Goal: Task Accomplishment & Management: Use online tool/utility

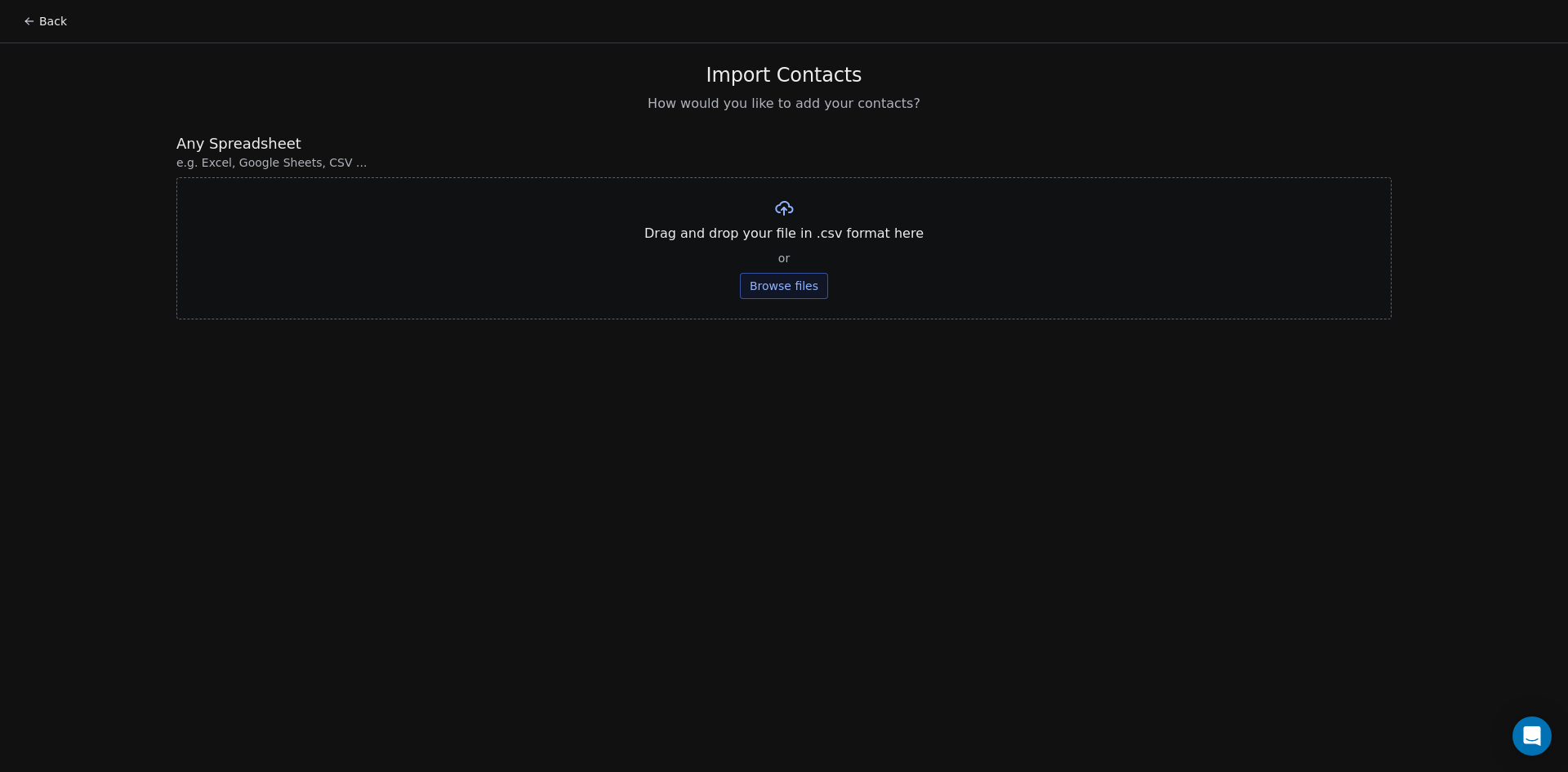
click at [17, 23] on button "Back" at bounding box center [45, 21] width 63 height 29
click at [52, 21] on button "Back" at bounding box center [45, 21] width 63 height 29
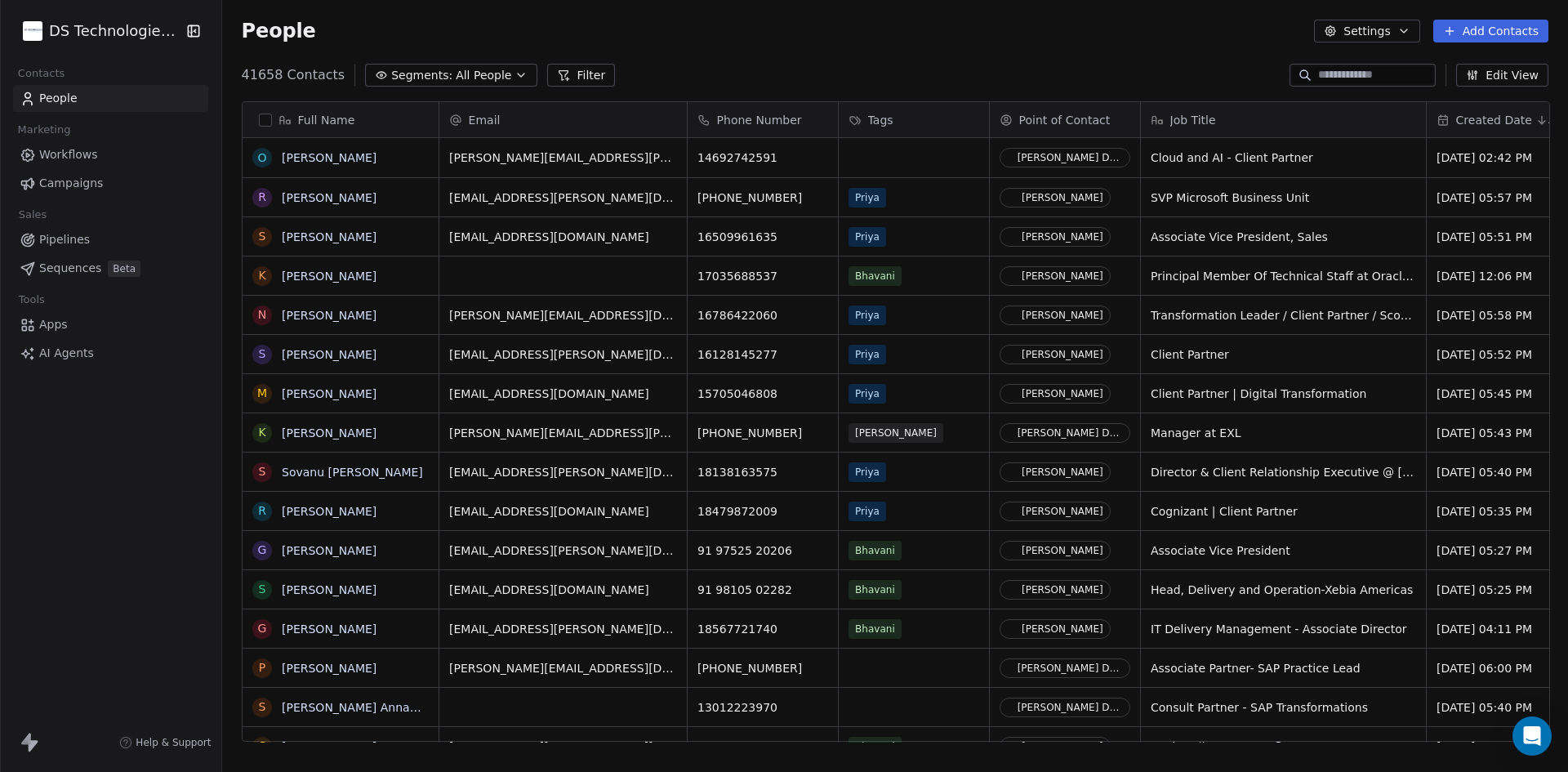
scroll to position [667, 1335]
click at [1475, 31] on button "Add Contacts" at bounding box center [1491, 30] width 115 height 23
click at [1492, 83] on div "Import from CSV" at bounding box center [1489, 92] width 151 height 26
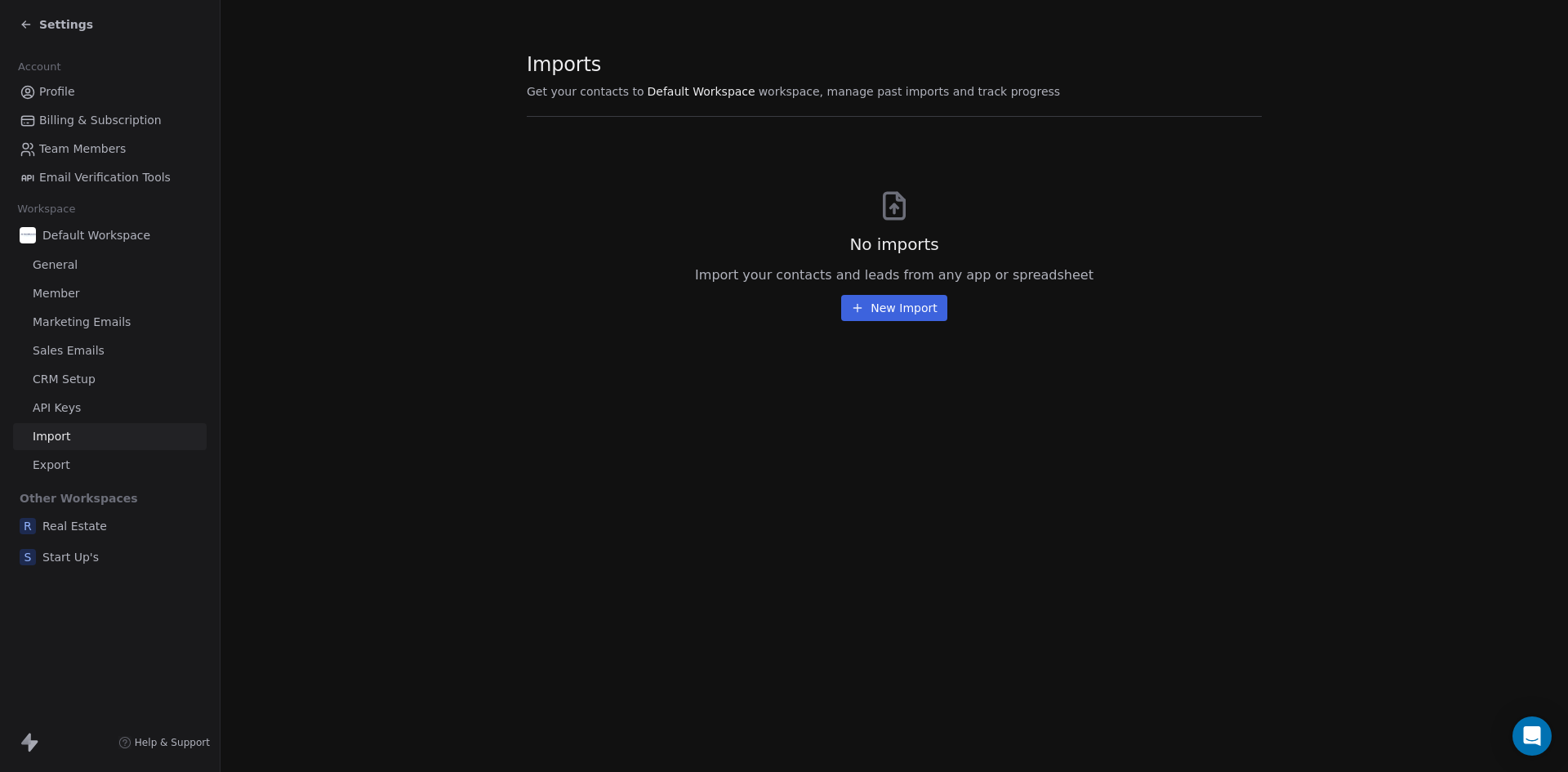
click at [900, 302] on button "New Import" at bounding box center [894, 307] width 105 height 26
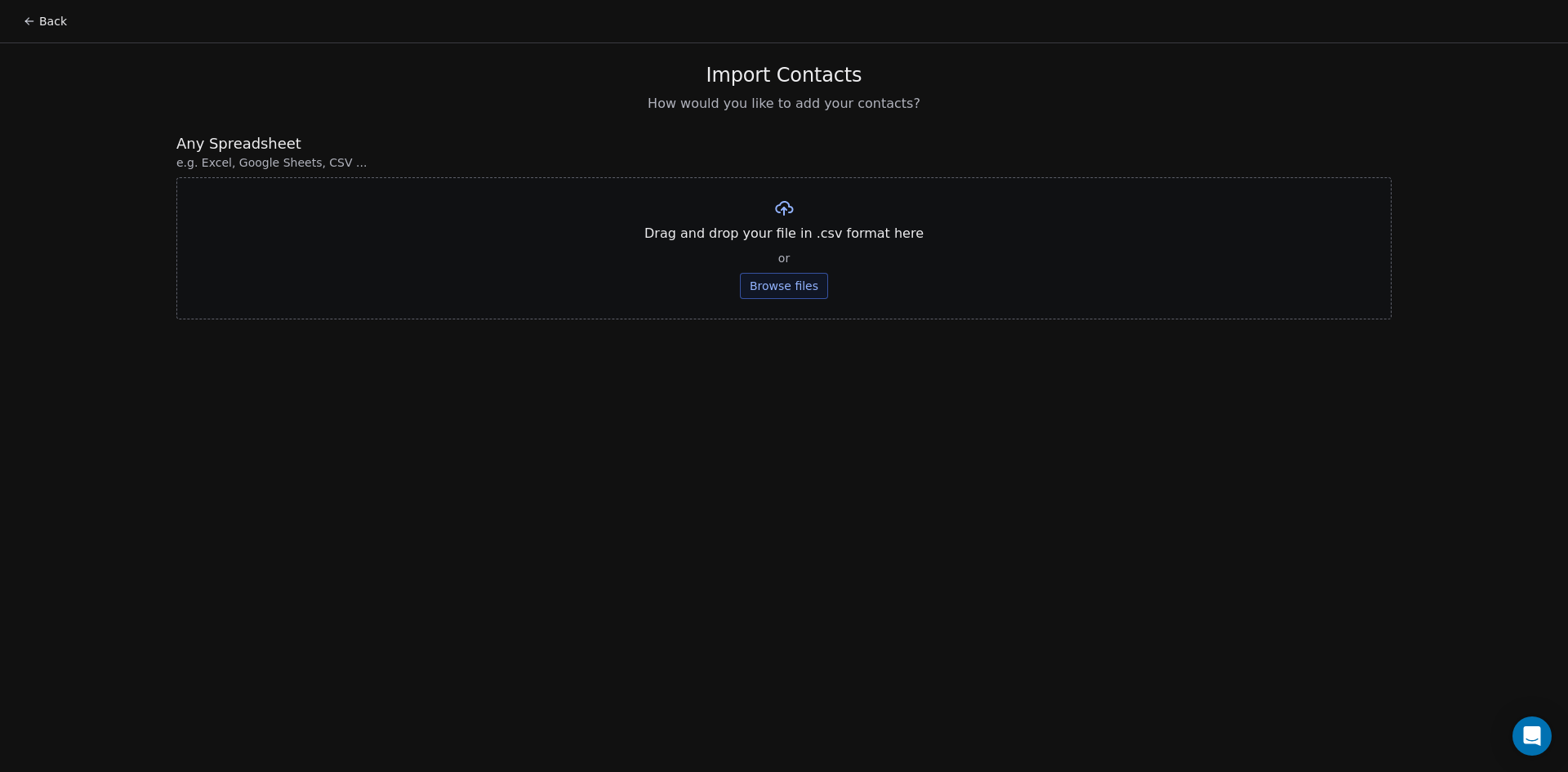
click at [804, 294] on button "Browse files" at bounding box center [784, 285] width 88 height 26
click at [806, 242] on button "Upload" at bounding box center [783, 240] width 59 height 26
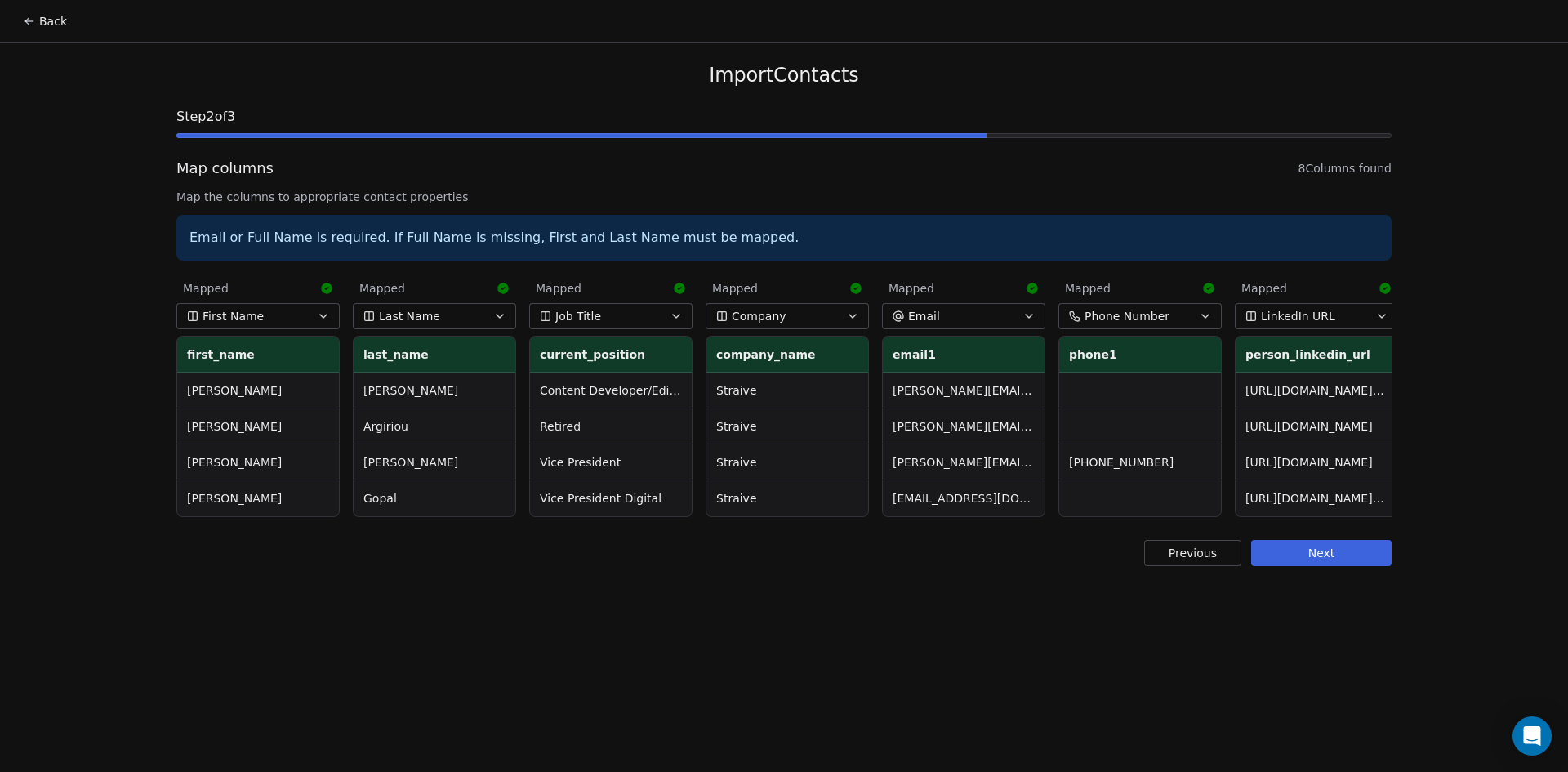
scroll to position [0, 183]
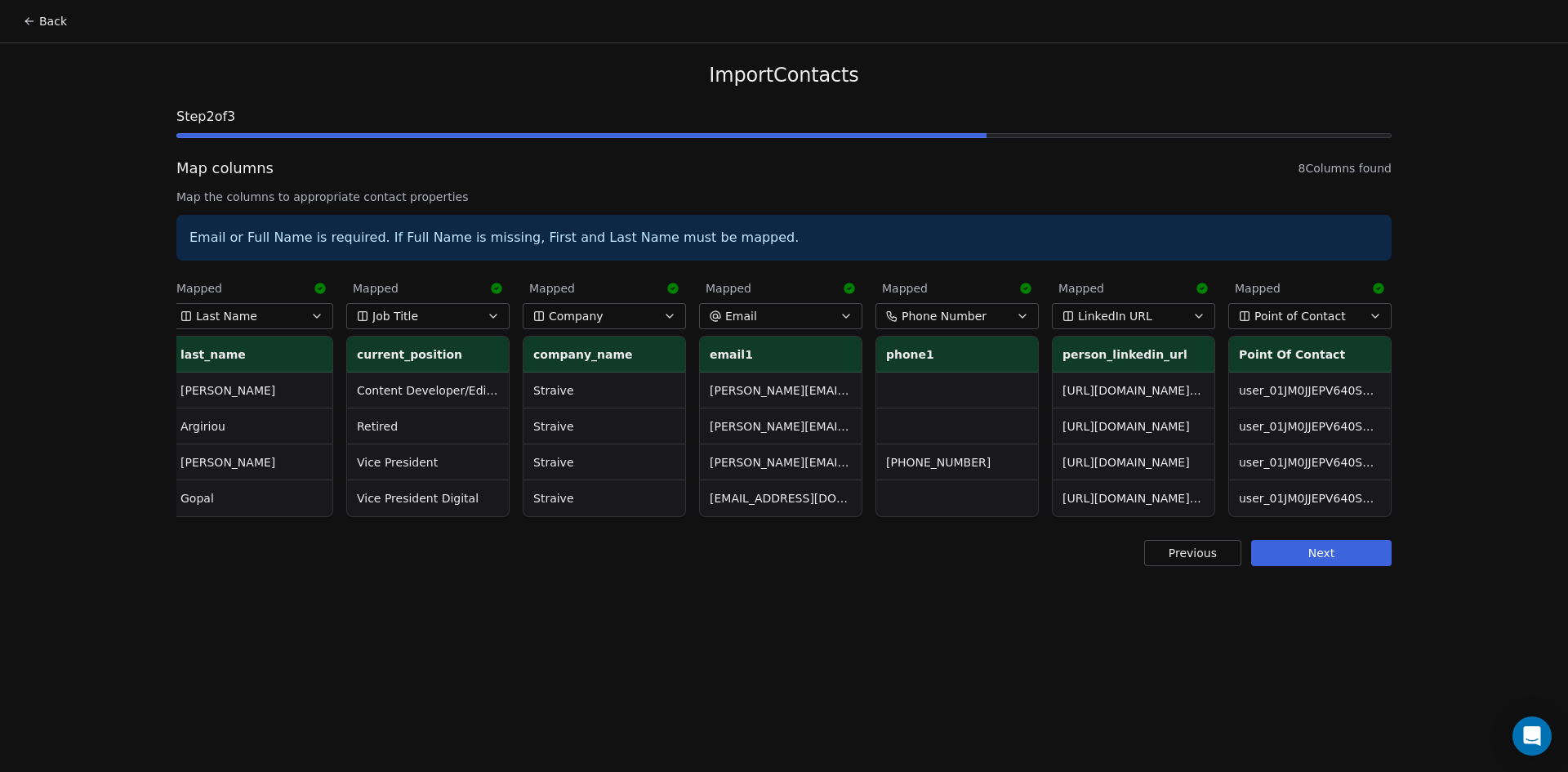
click at [1318, 566] on button "Next" at bounding box center [1321, 553] width 140 height 26
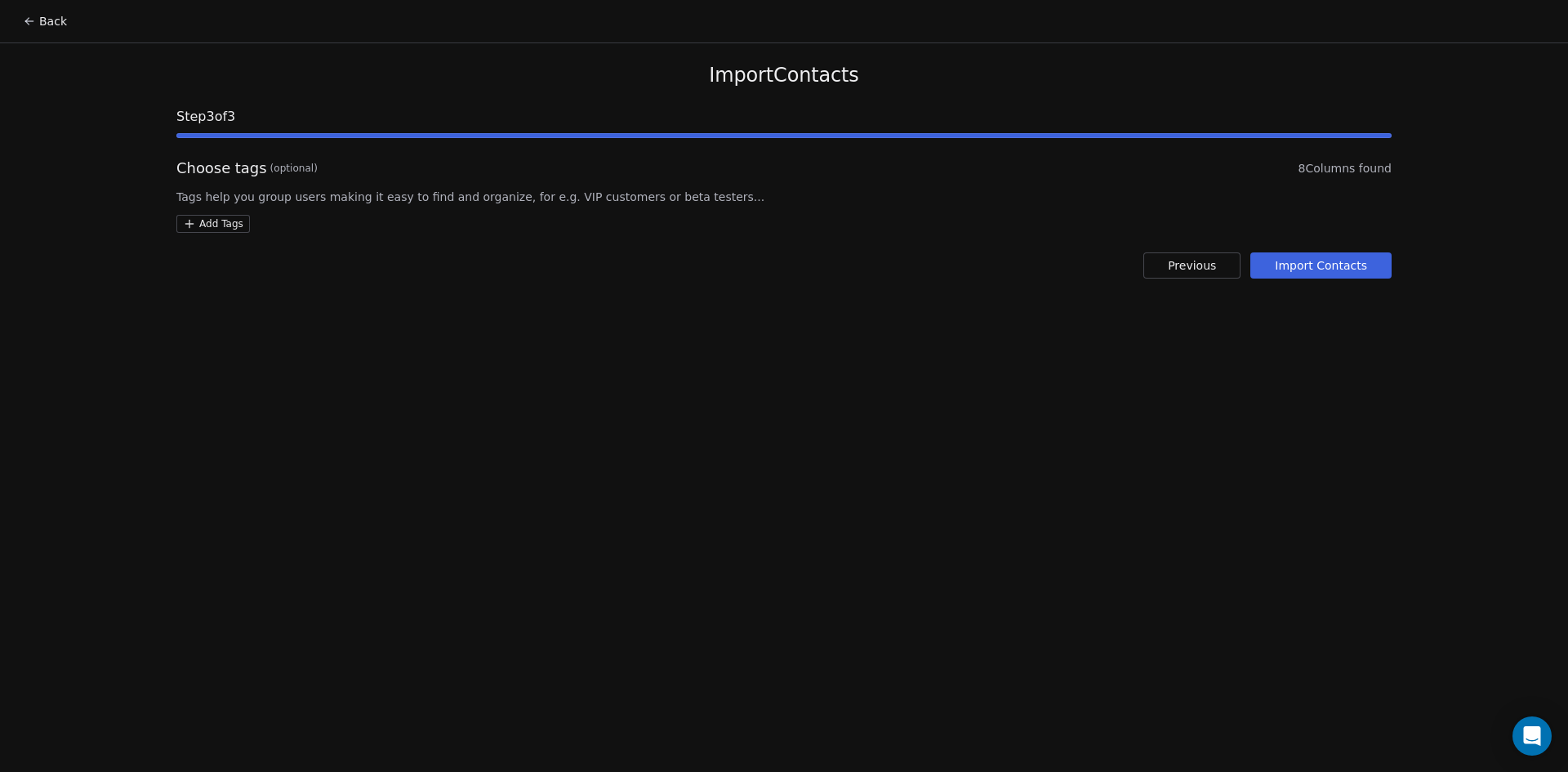
click at [234, 222] on html "Back Import Contacts Step 3 of 3 Choose tags (optional) 8 Columns found Tags he…" at bounding box center [784, 386] width 1568 height 772
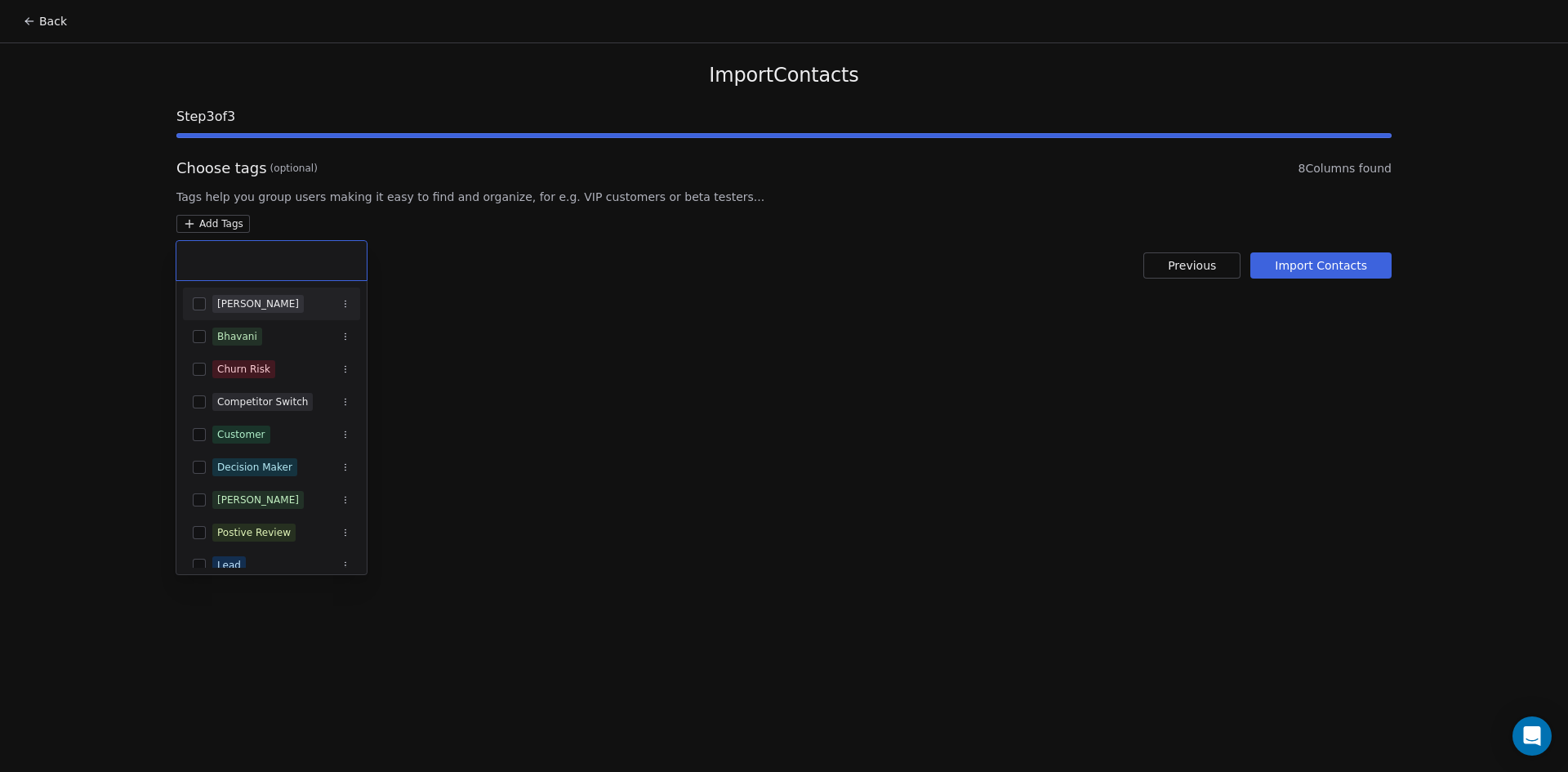
click at [219, 308] on div "Akhila" at bounding box center [258, 304] width 82 height 15
click at [604, 341] on html "Back Import Contacts Step 3 of 3 Choose tags (optional) 8 Columns found Tags he…" at bounding box center [784, 386] width 1568 height 772
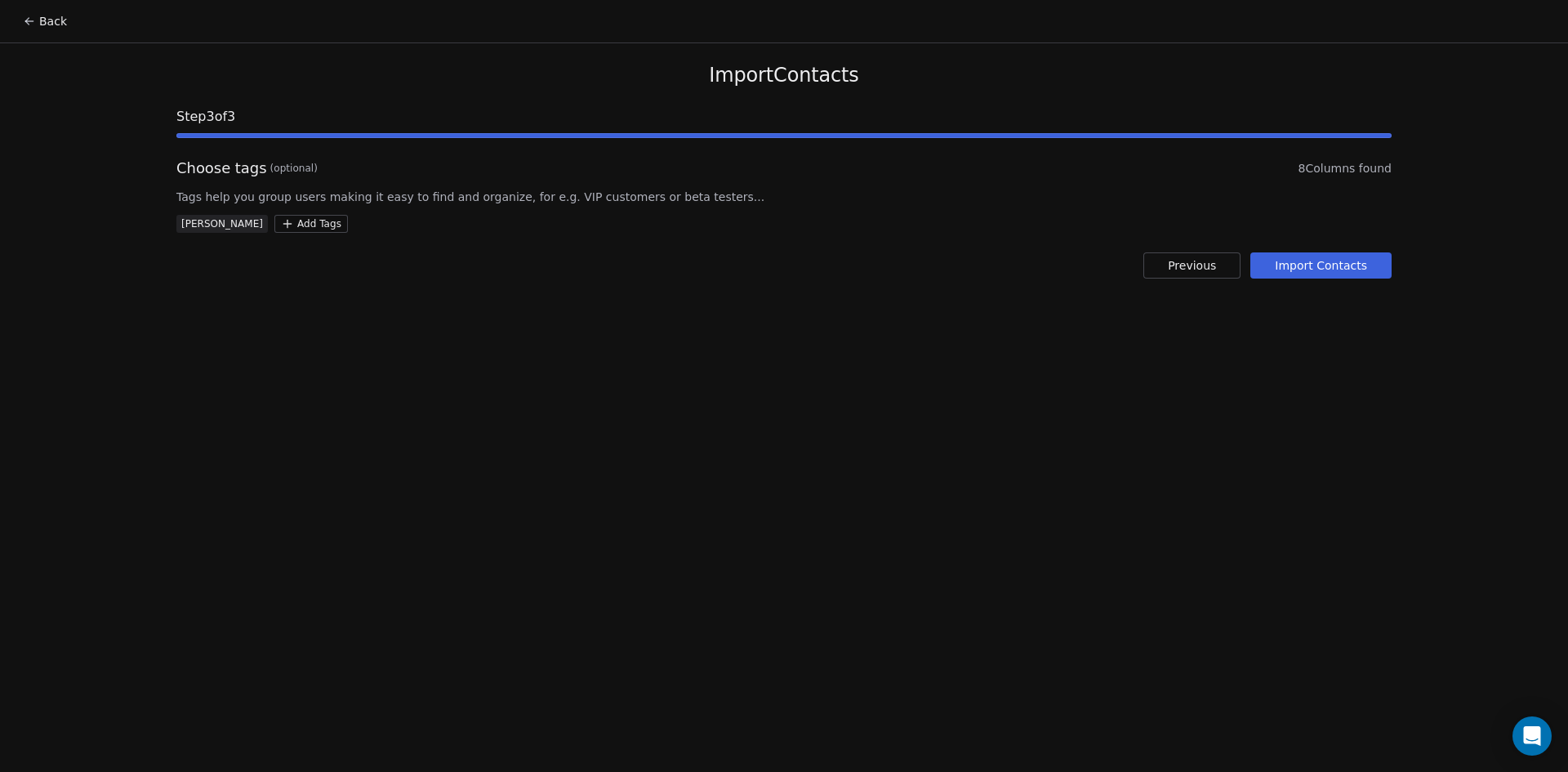
click at [1294, 265] on button "Import Contacts" at bounding box center [1320, 265] width 141 height 26
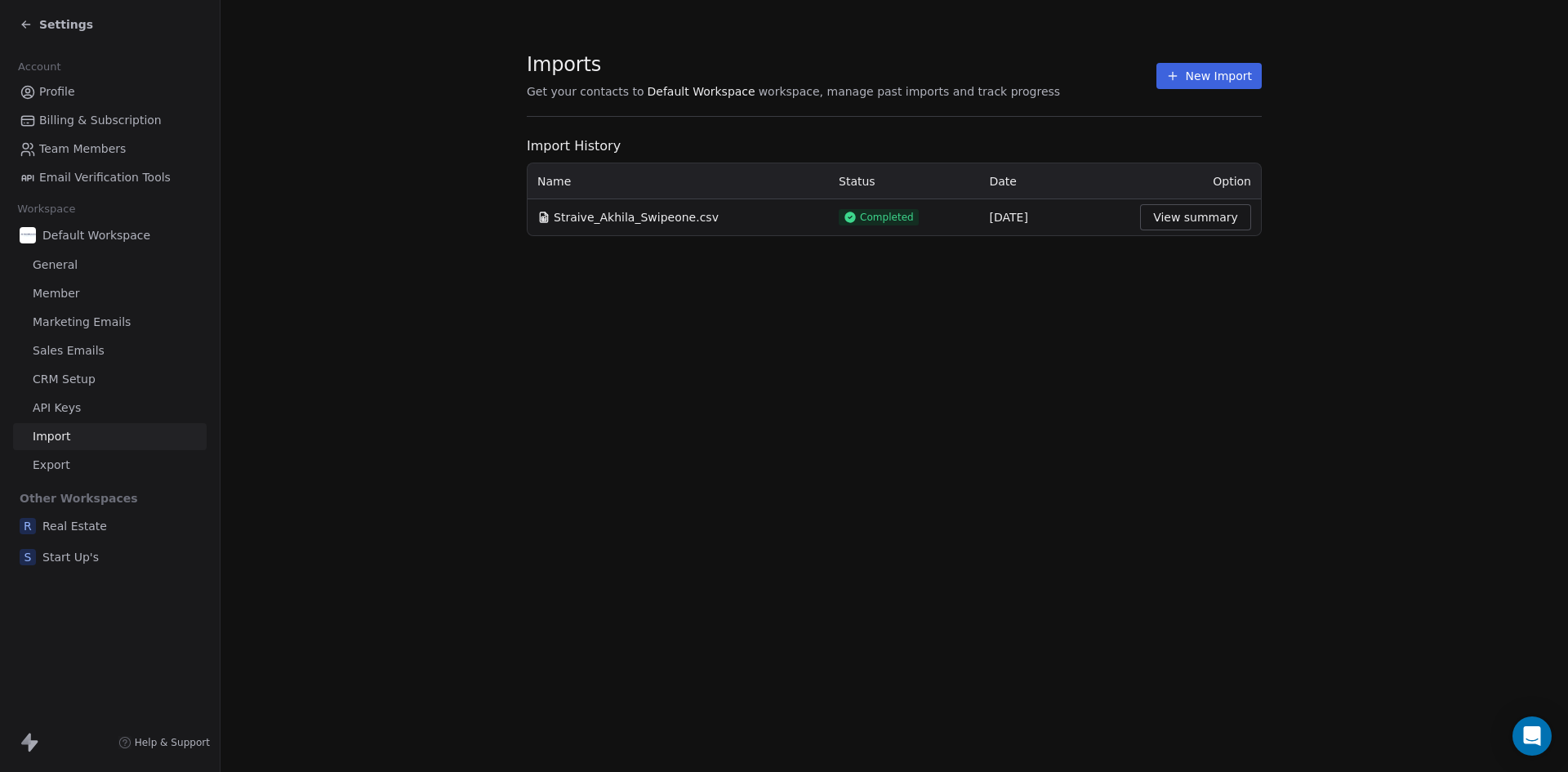
click at [1251, 88] on button "New Import" at bounding box center [1209, 75] width 105 height 26
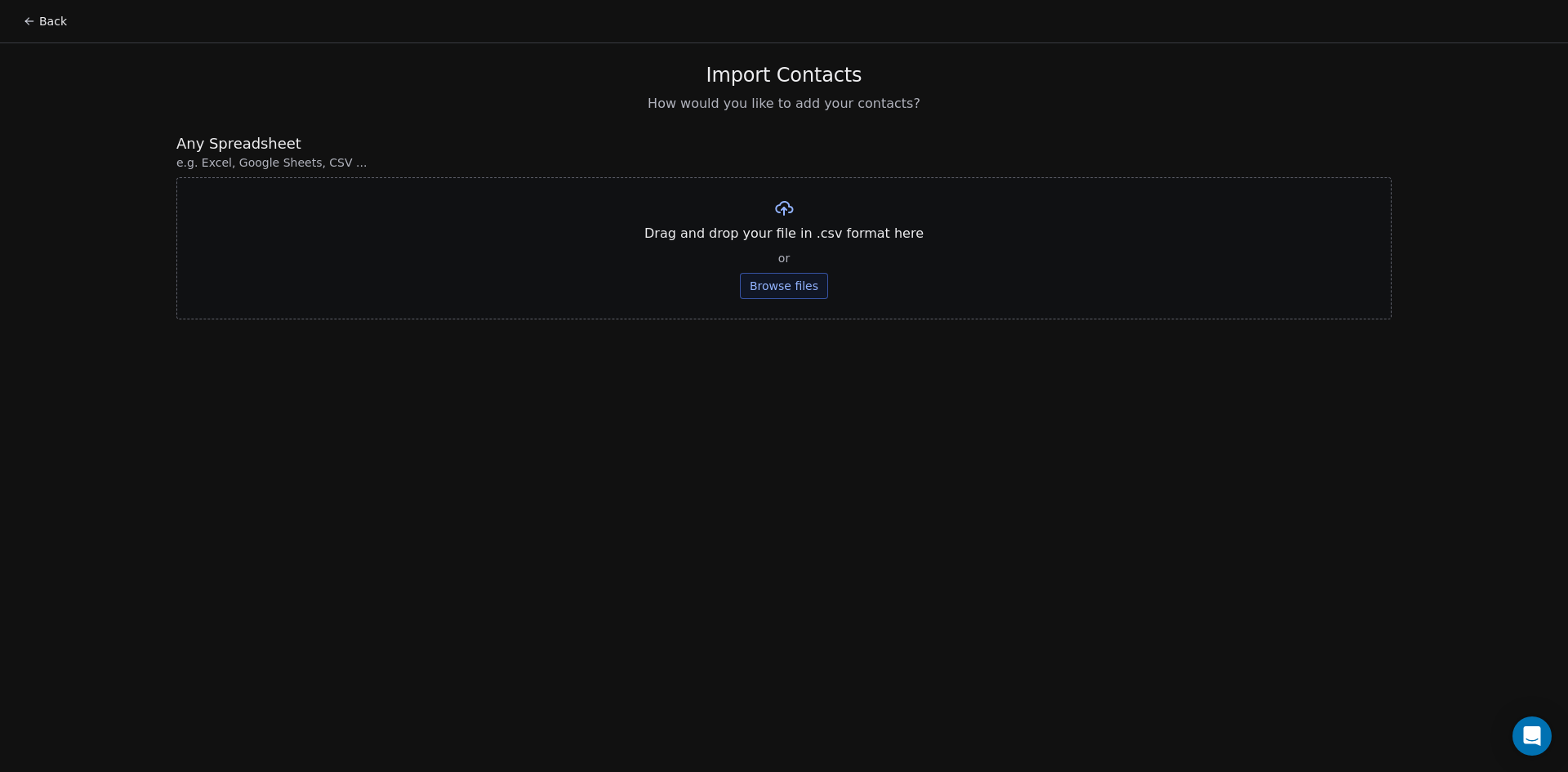
click at [780, 274] on button "Browse files" at bounding box center [784, 285] width 88 height 26
click at [789, 246] on button "Upload" at bounding box center [783, 240] width 59 height 26
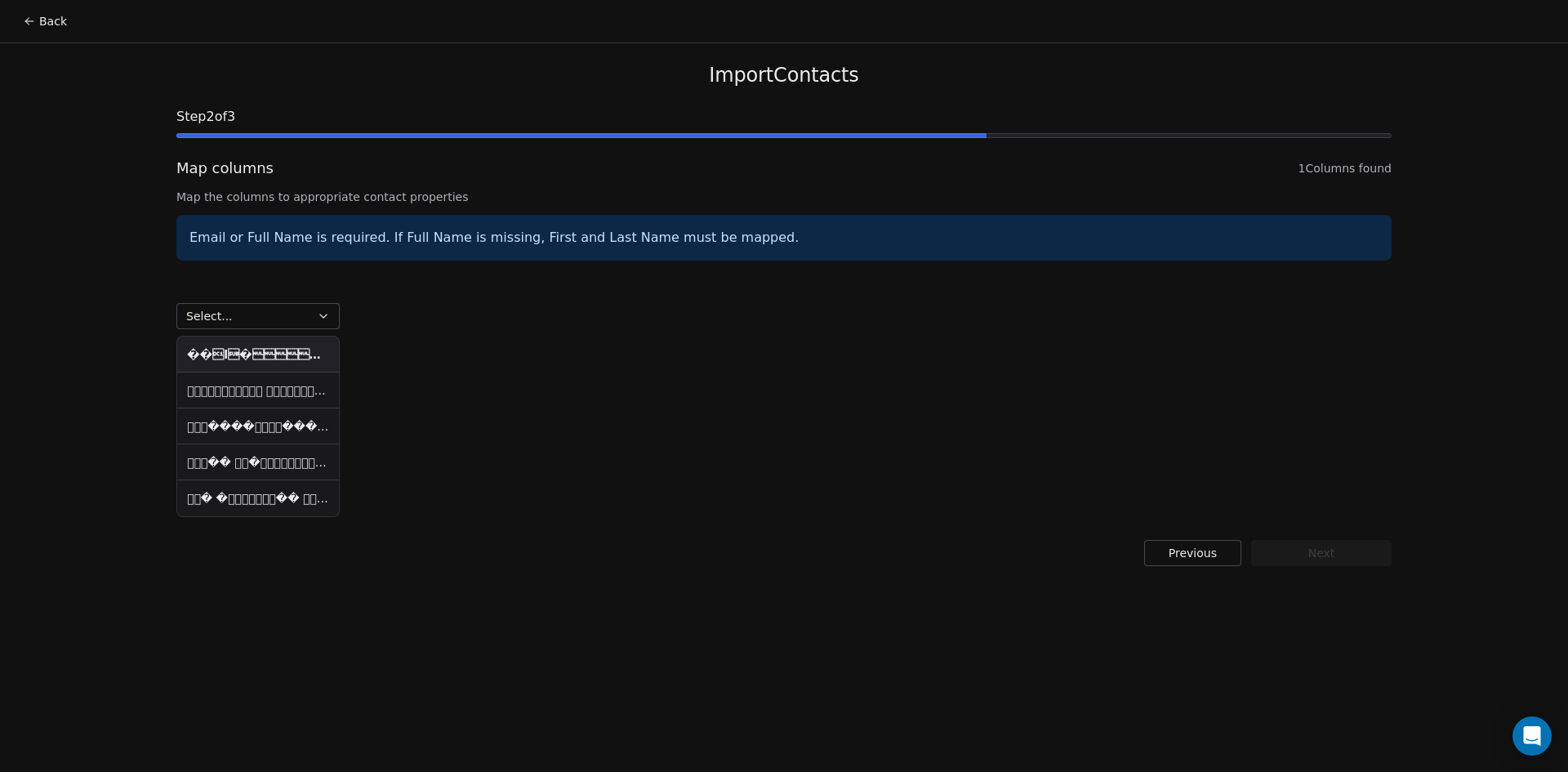
click at [261, 315] on button "Select..." at bounding box center [258, 315] width 164 height 26
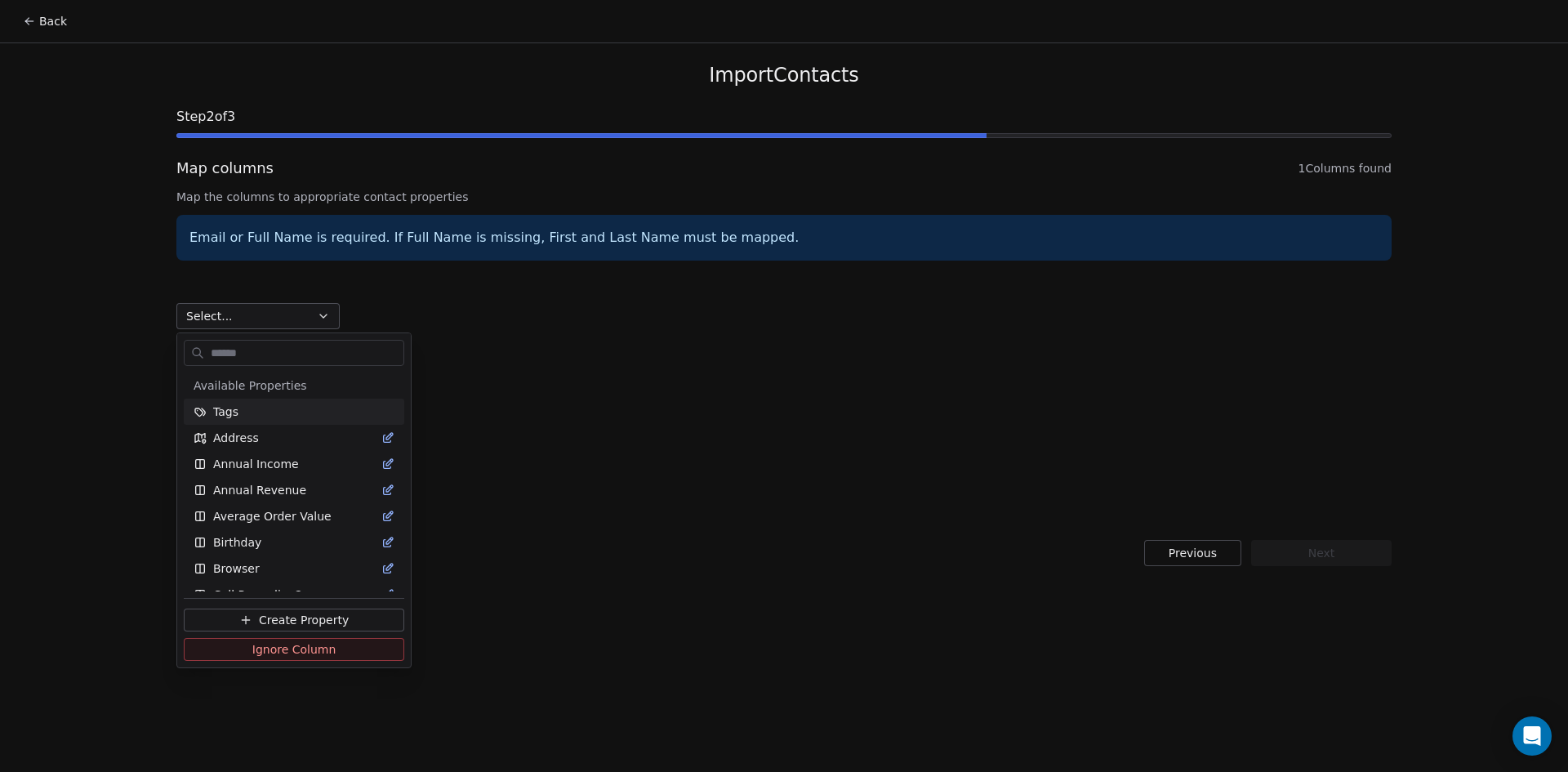
click at [643, 338] on html "Back Import Contacts Step 2 of 3 Map columns 1 Columns found Map the columns to…" at bounding box center [784, 386] width 1568 height 772
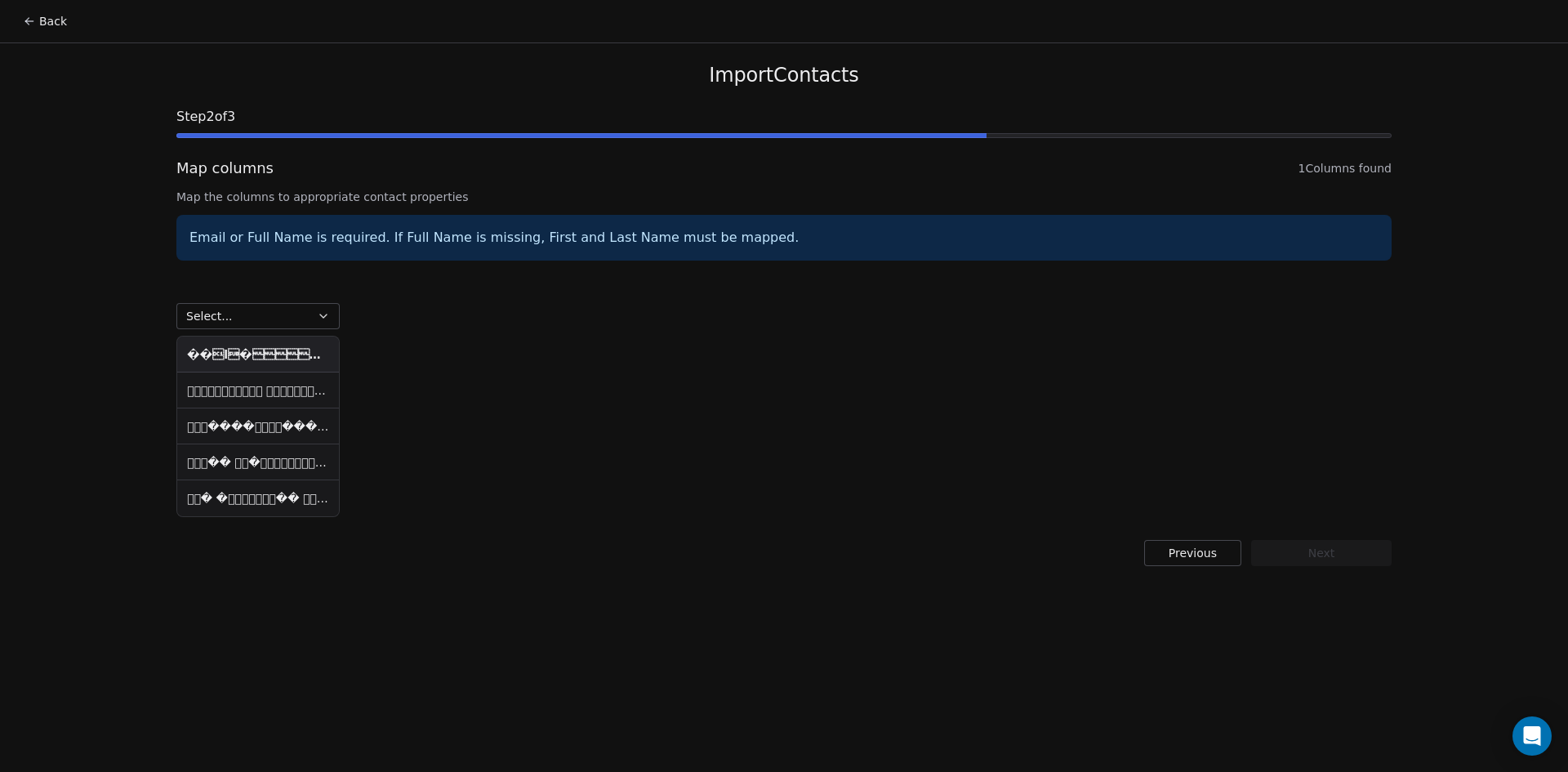
click at [1178, 547] on button "Previous" at bounding box center [1192, 553] width 97 height 26
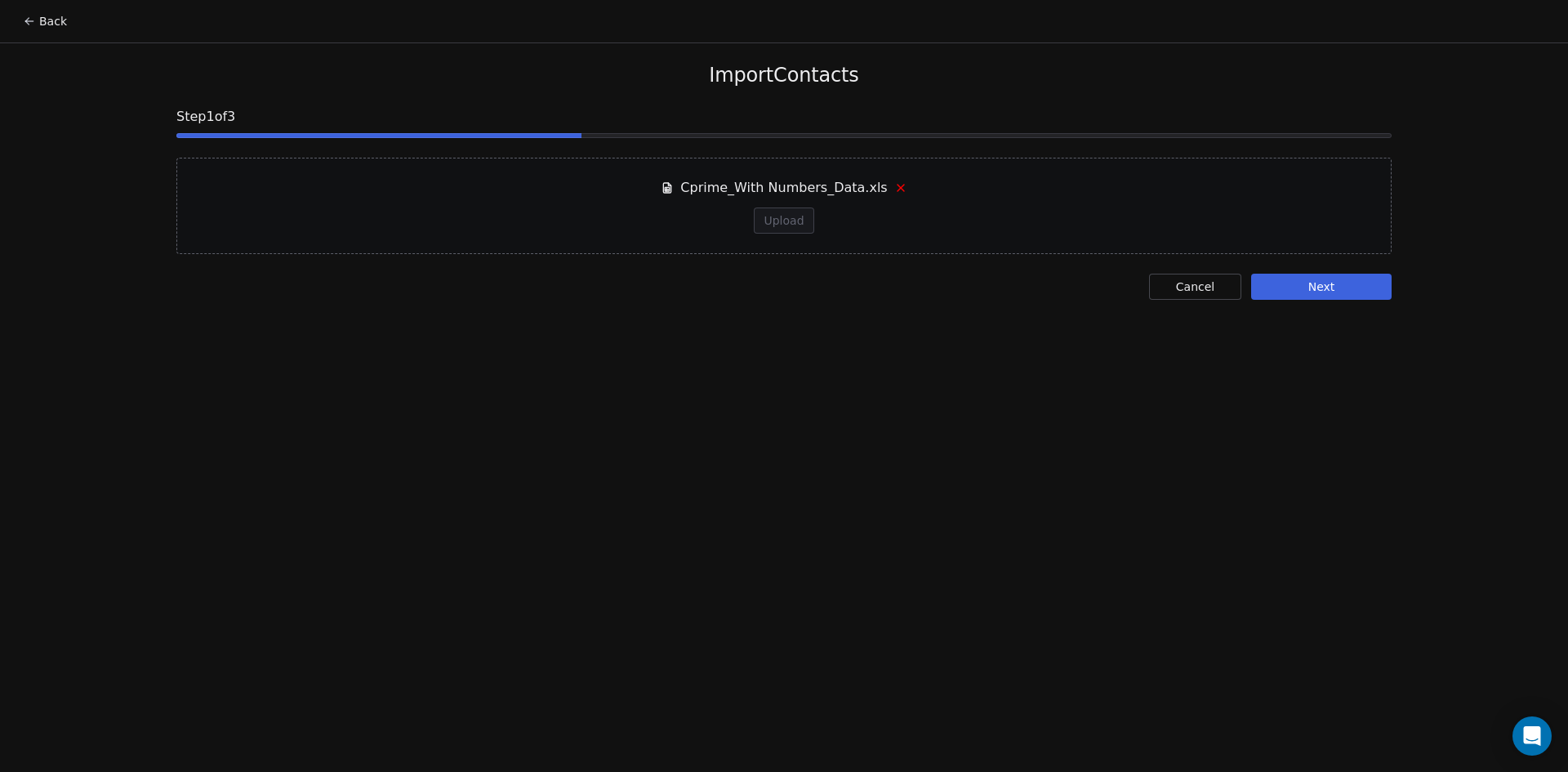
click at [895, 184] on icon at bounding box center [901, 188] width 13 height 13
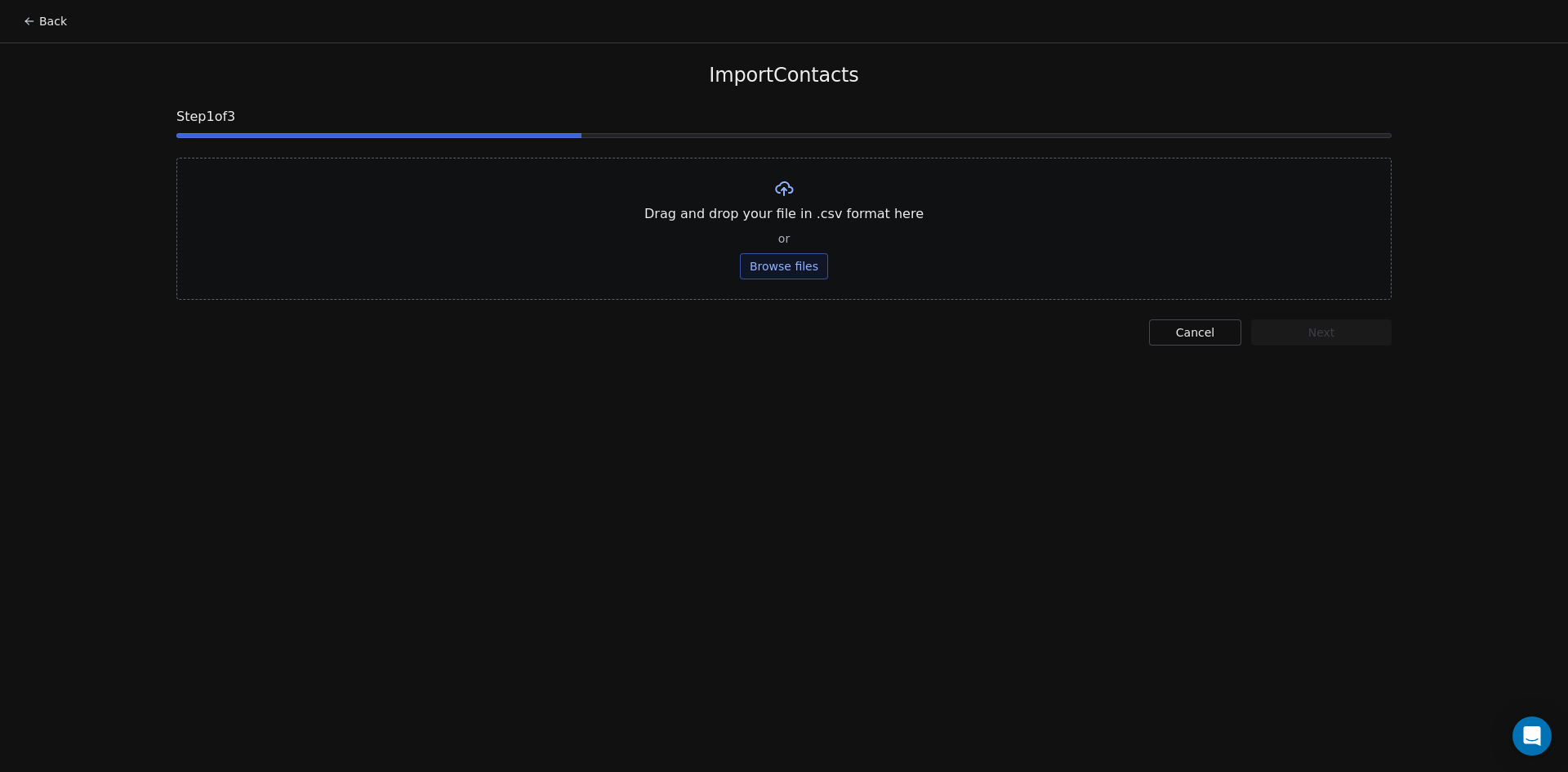
click at [1182, 324] on button "Cancel" at bounding box center [1195, 332] width 93 height 26
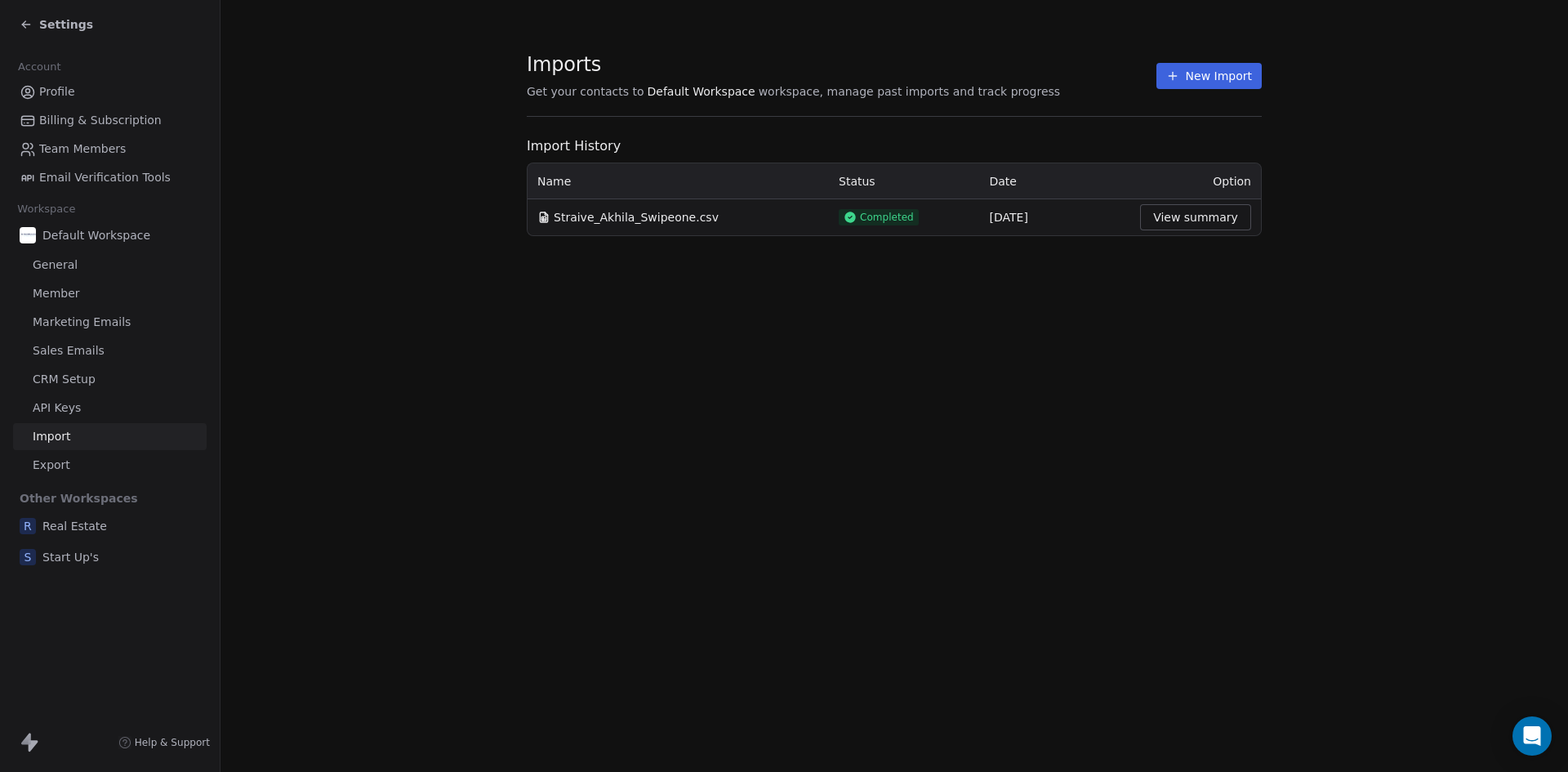
click at [1196, 83] on button "New Import" at bounding box center [1209, 75] width 105 height 26
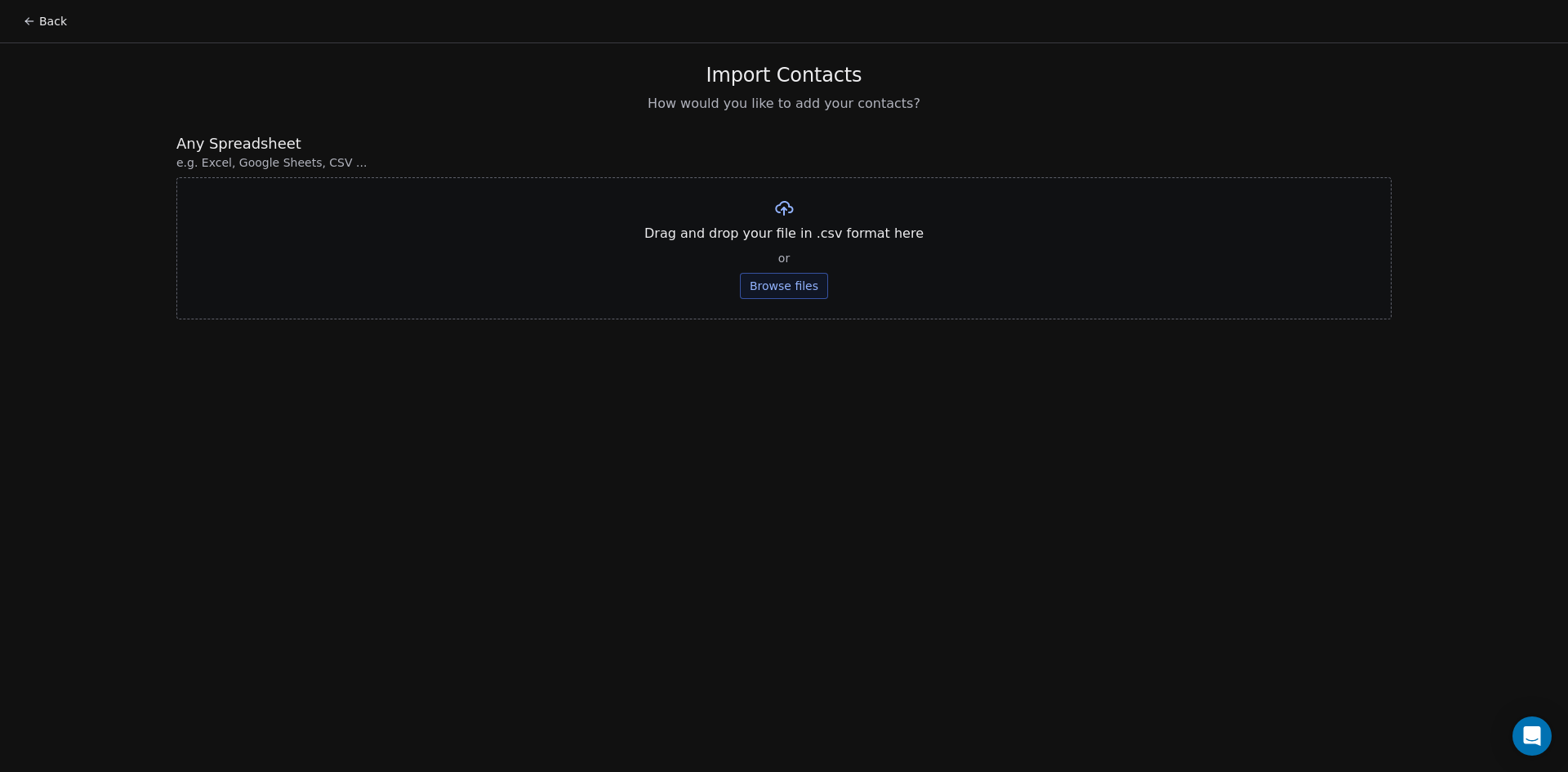
click at [799, 280] on button "Browse files" at bounding box center [784, 285] width 88 height 26
click at [776, 227] on button "Upload" at bounding box center [783, 240] width 59 height 26
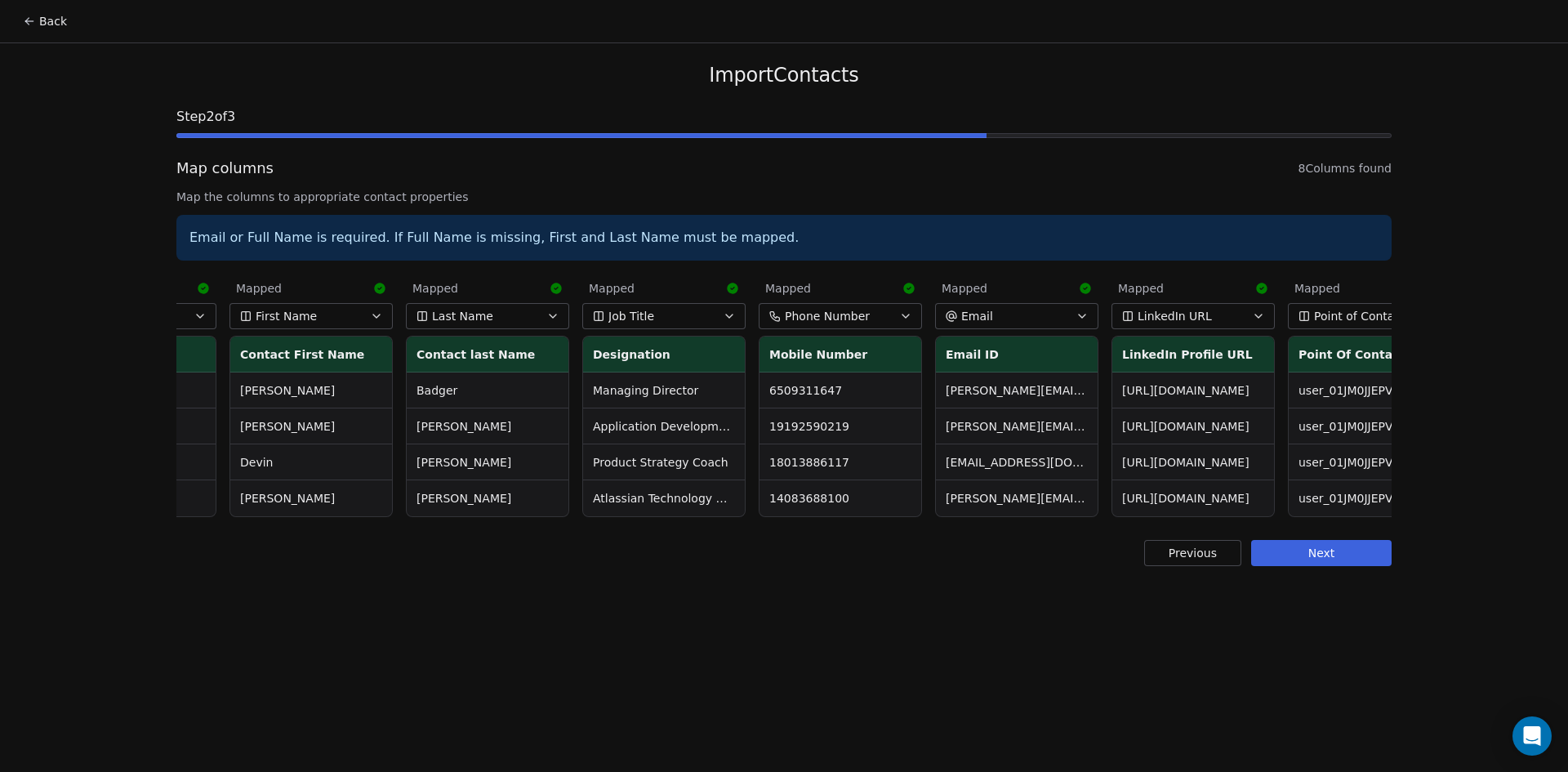
scroll to position [0, 183]
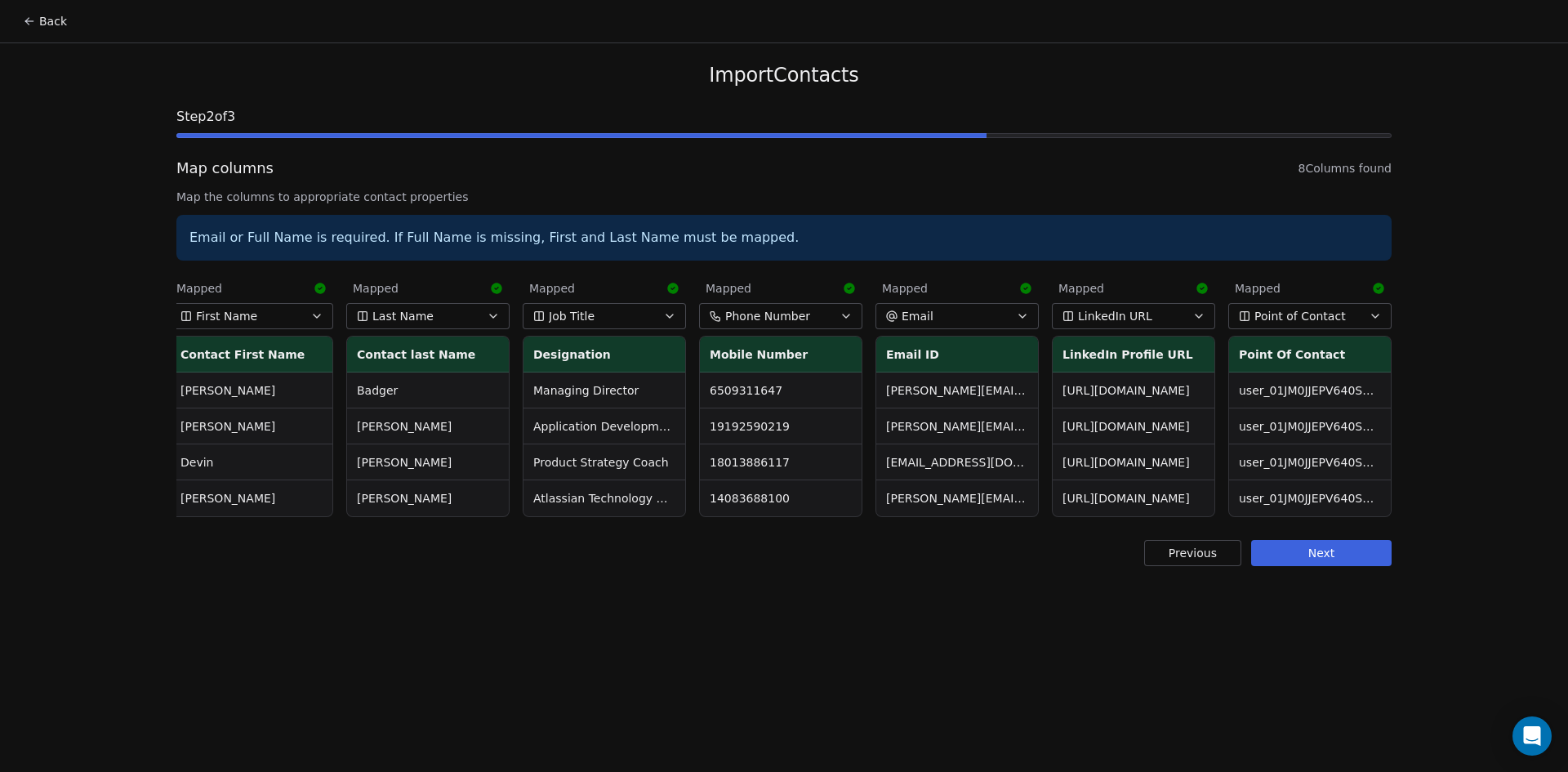
click at [1304, 561] on button "Next" at bounding box center [1321, 553] width 140 height 26
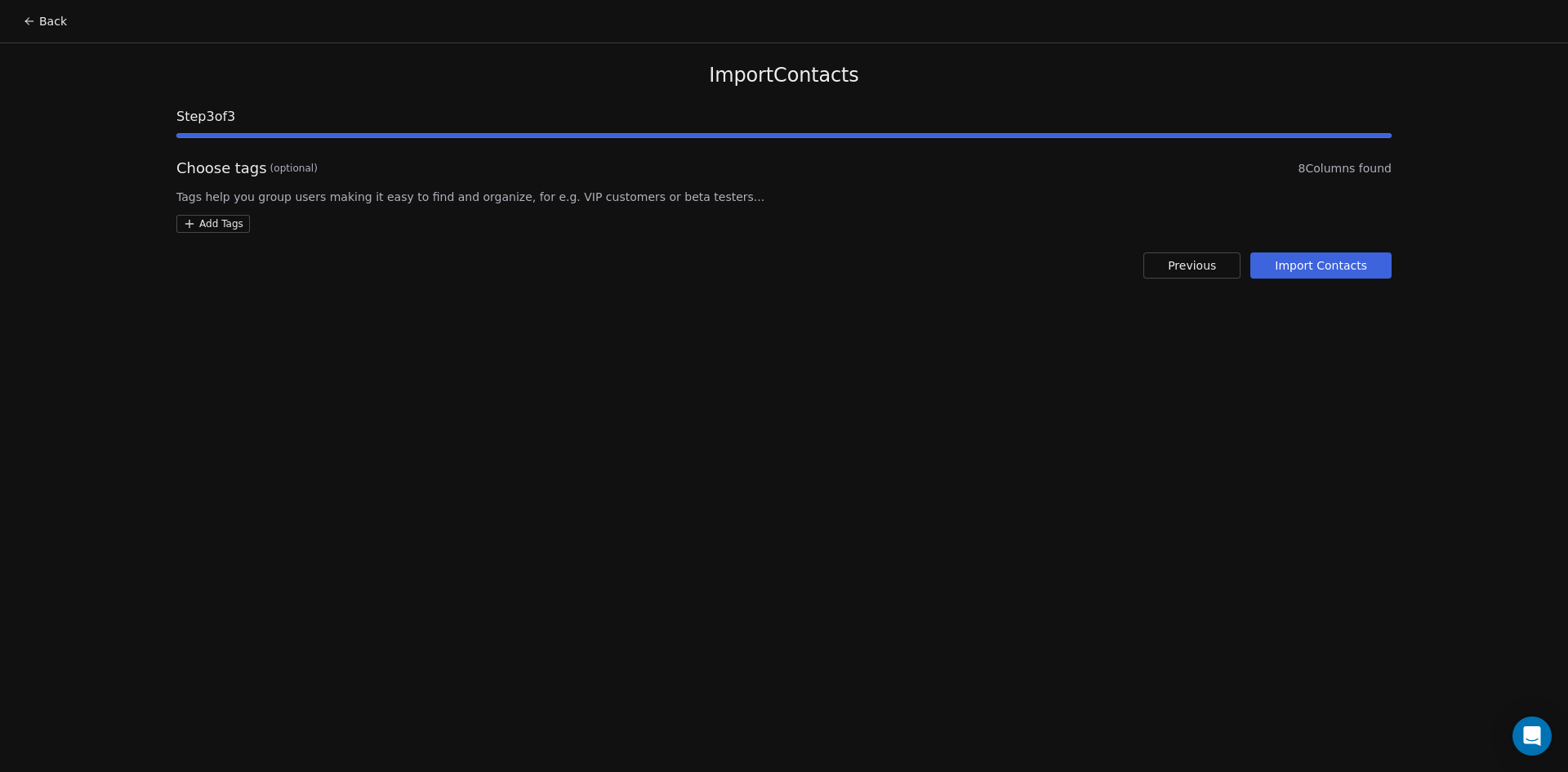
click at [198, 219] on html "Back Import Contacts Step 3 of 3 Choose tags (optional) 8 Columns found Tags he…" at bounding box center [784, 386] width 1568 height 772
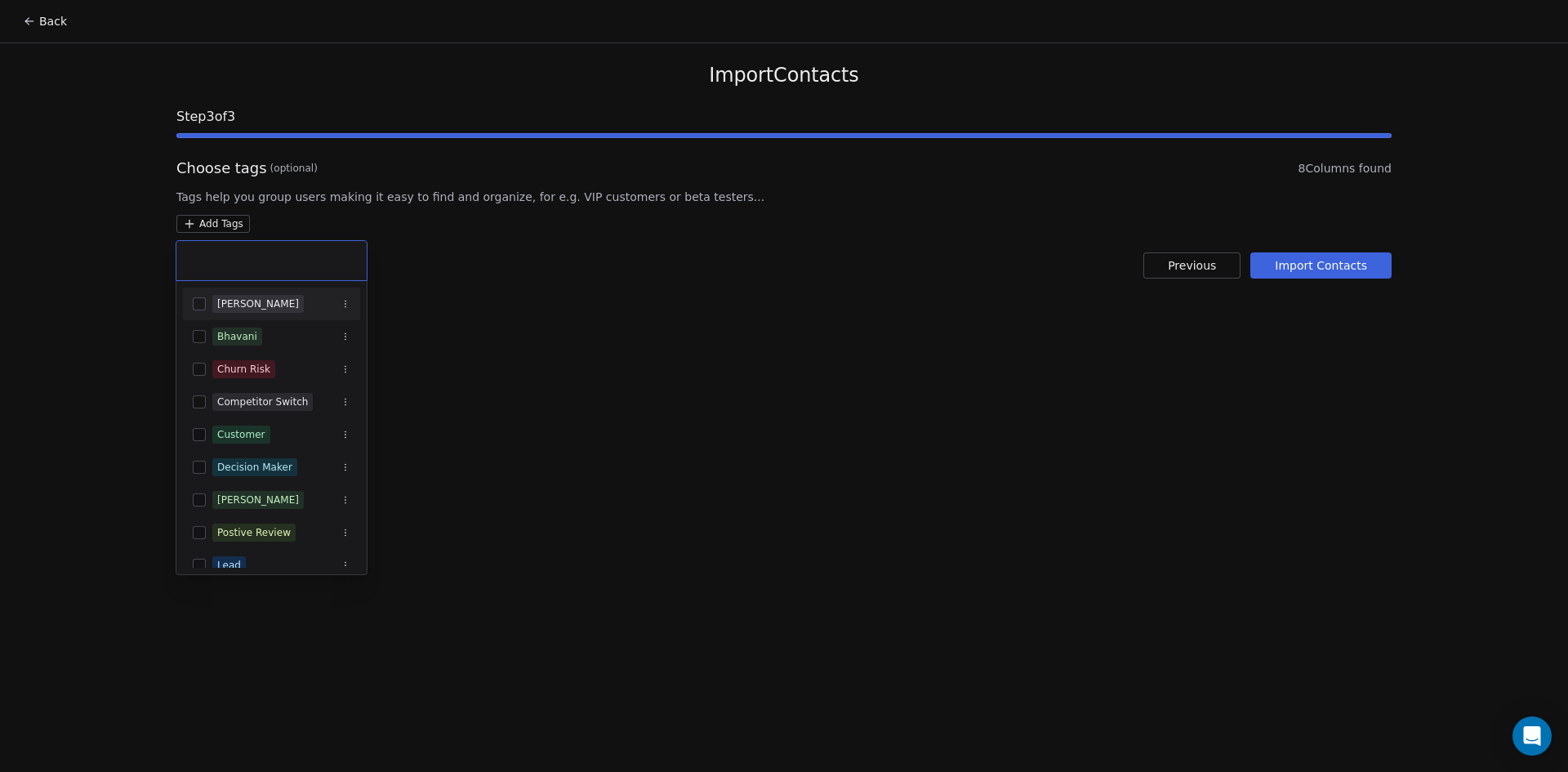
click at [224, 297] on div "Akhila" at bounding box center [258, 304] width 82 height 15
click at [678, 354] on html "Back Import Contacts Step 3 of 3 Choose tags (optional) 8 Columns found Tags he…" at bounding box center [784, 386] width 1568 height 772
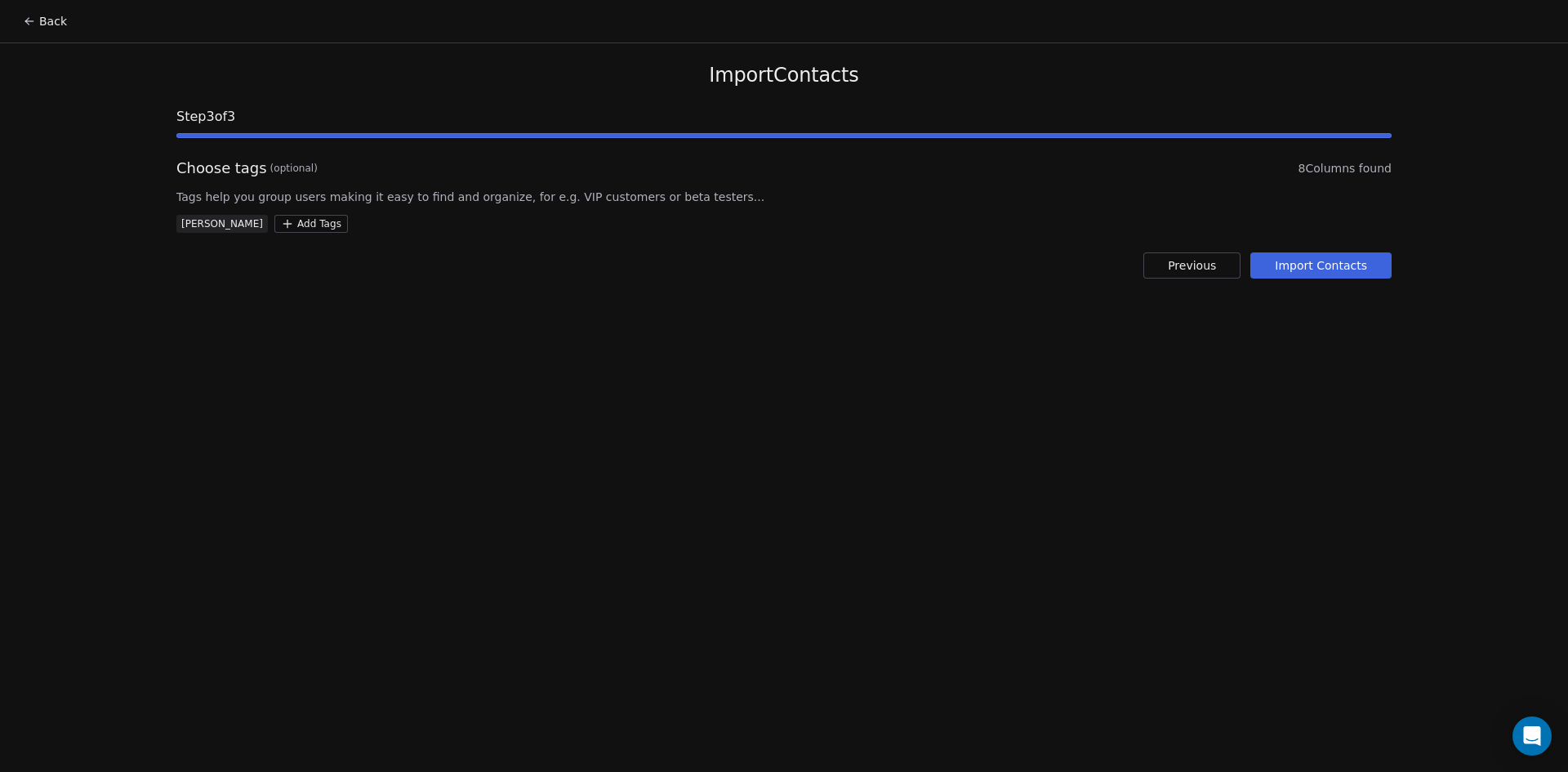
click at [1313, 264] on button "Import Contacts" at bounding box center [1320, 265] width 141 height 26
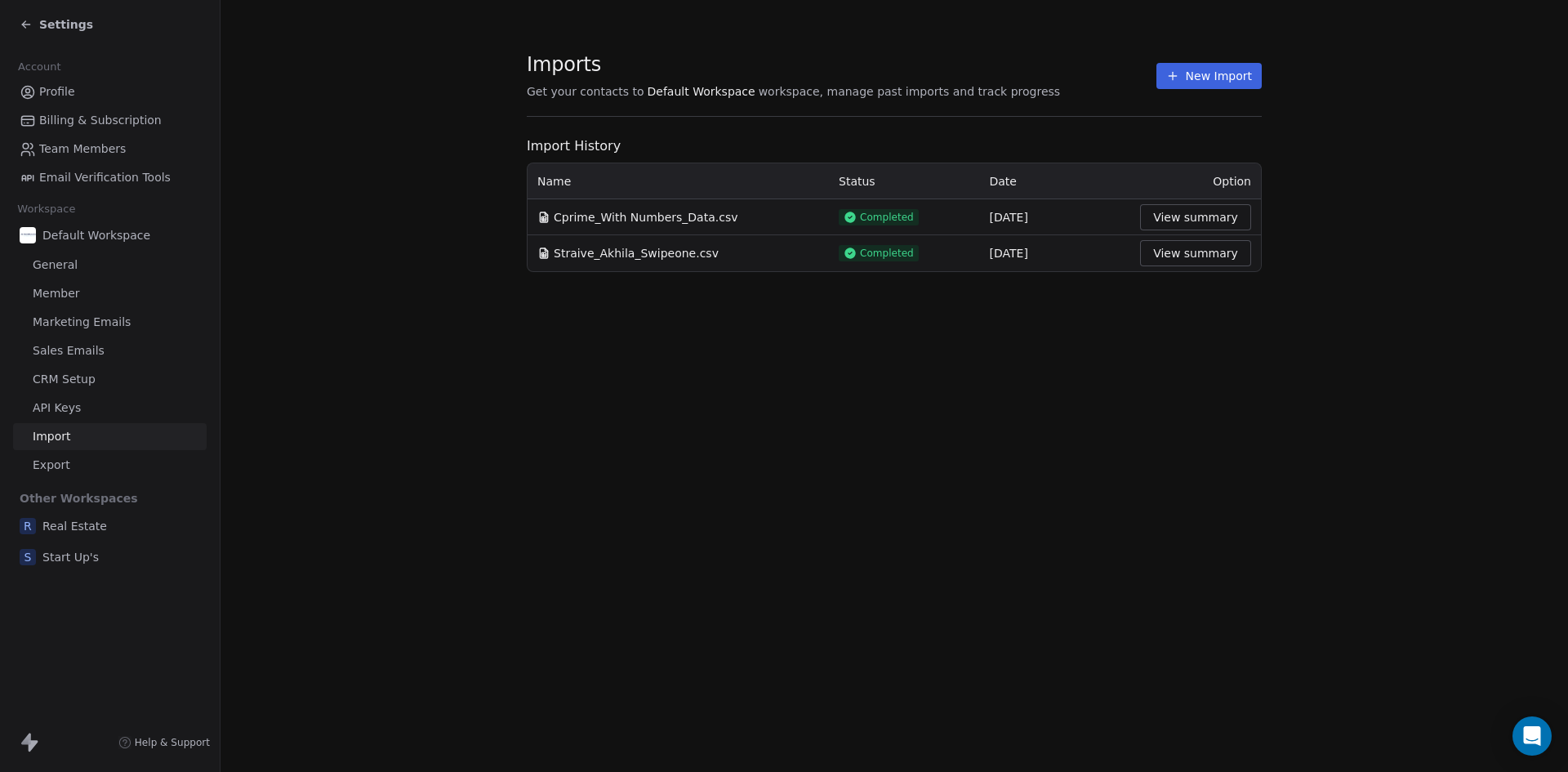
click at [1152, 437] on div "Imports Get your contacts to Default Workspace workspace, manage past imports a…" at bounding box center [894, 386] width 1348 height 772
click at [1066, 618] on div "Imports Get your contacts to Default Workspace workspace, manage past imports a…" at bounding box center [894, 386] width 1348 height 772
click at [1214, 66] on button "New Import" at bounding box center [1209, 75] width 105 height 26
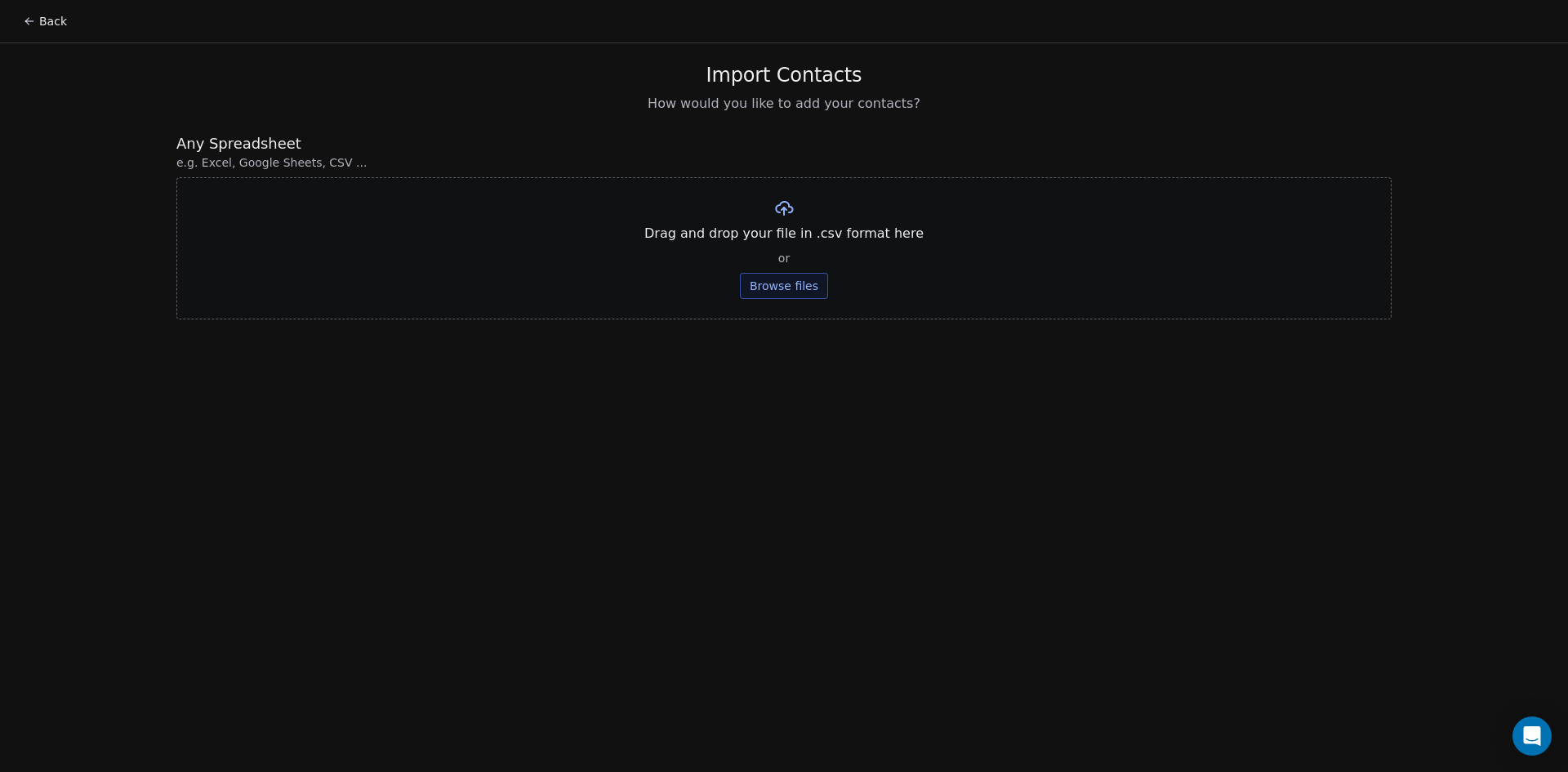
click at [1209, 62] on div "Import Contacts How would you like to add your contacts? Any Spreadsheet e.g. E…" at bounding box center [784, 191] width 1254 height 295
click at [784, 287] on button "Browse files" at bounding box center [784, 285] width 88 height 26
click at [772, 245] on button "Upload" at bounding box center [783, 240] width 59 height 26
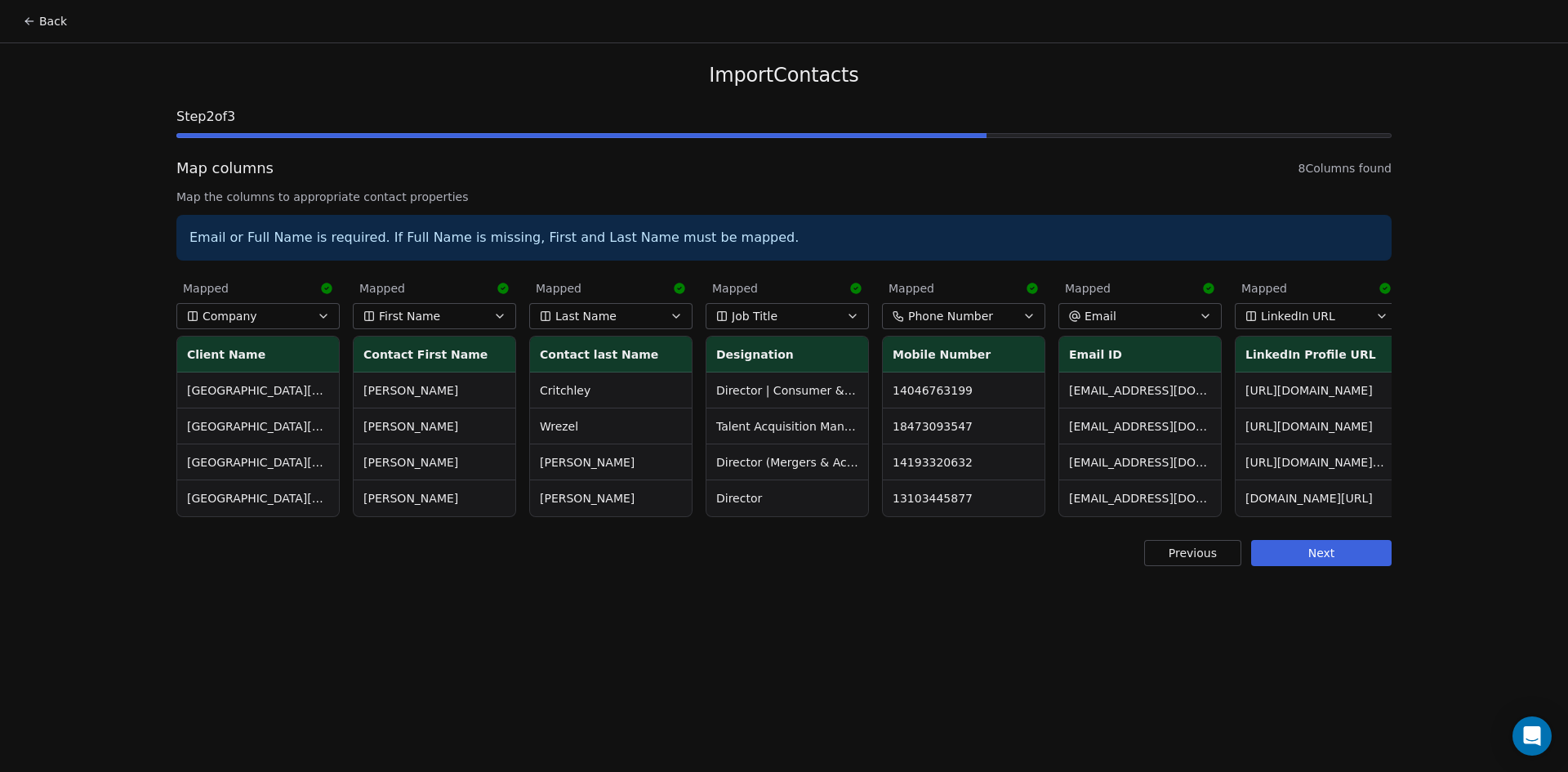
click at [1337, 555] on button "Next" at bounding box center [1321, 553] width 140 height 26
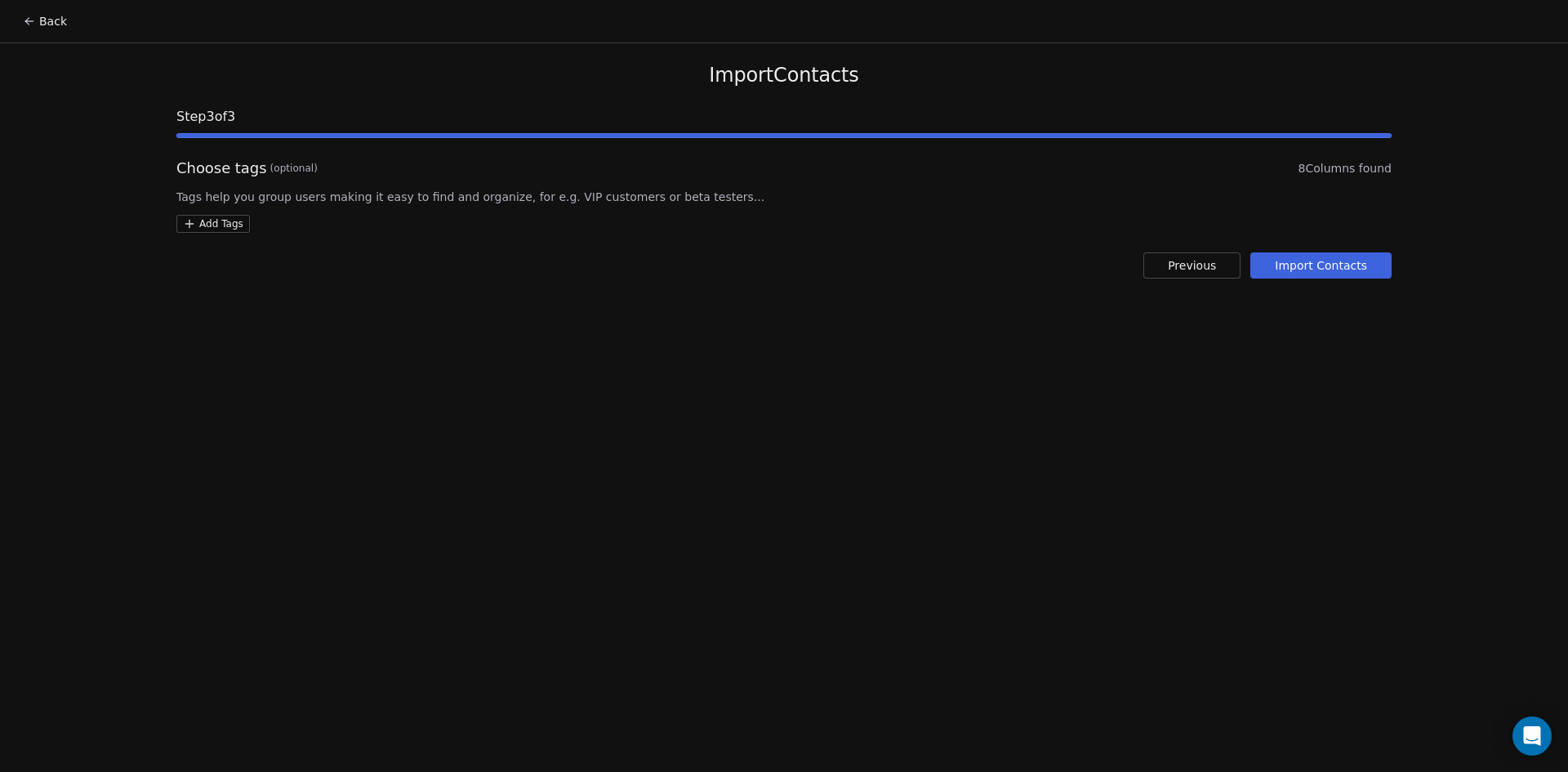
click at [219, 228] on html "Back Import Contacts Step 3 of 3 Choose tags (optional) 8 Columns found Tags he…" at bounding box center [784, 386] width 1568 height 772
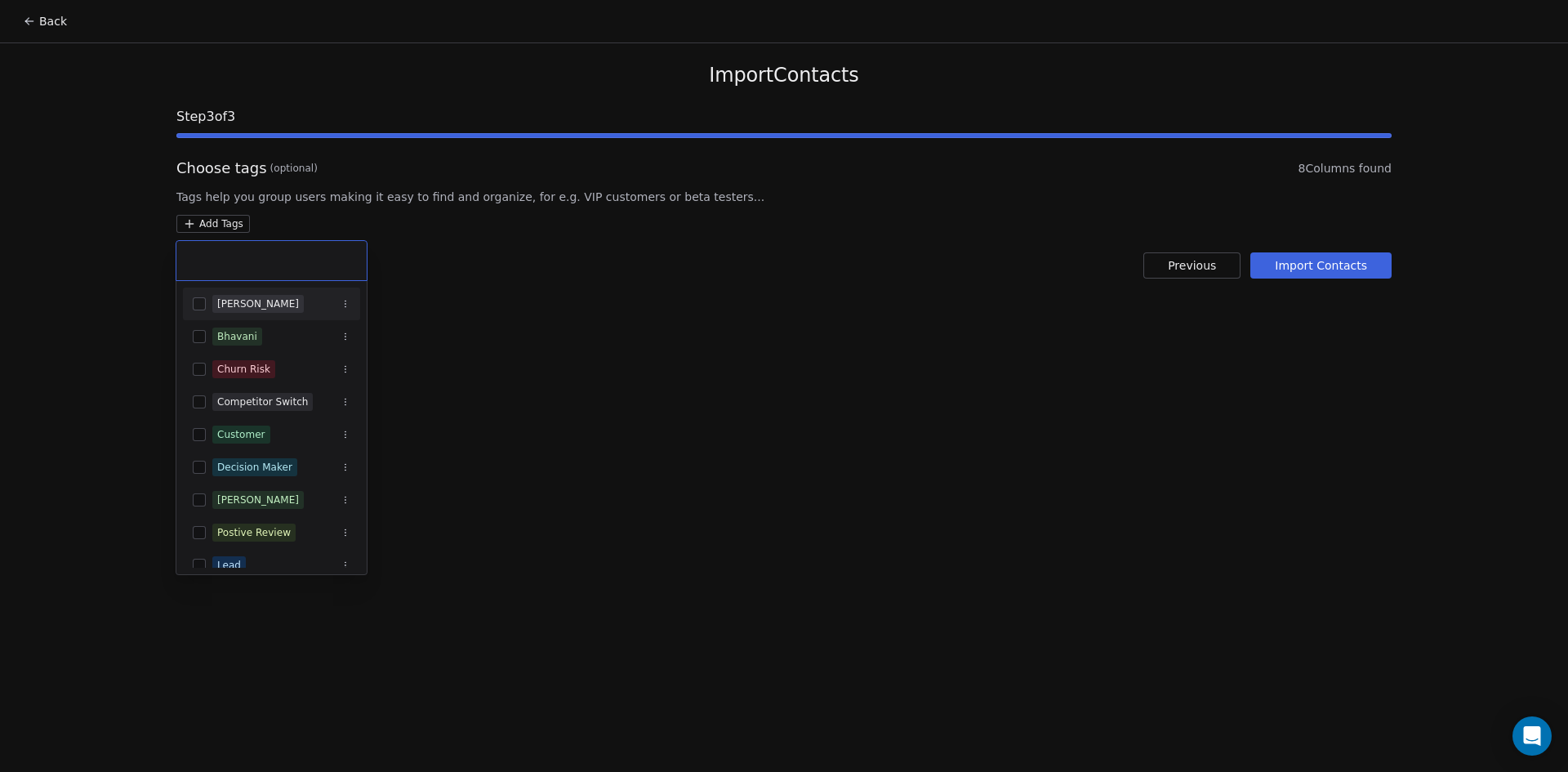
click at [205, 296] on div "Akhila" at bounding box center [271, 303] width 177 height 26
click at [814, 396] on html "Back Import Contacts Step 3 of 3 Choose tags (optional) 8 Columns found Tags he…" at bounding box center [784, 386] width 1568 height 772
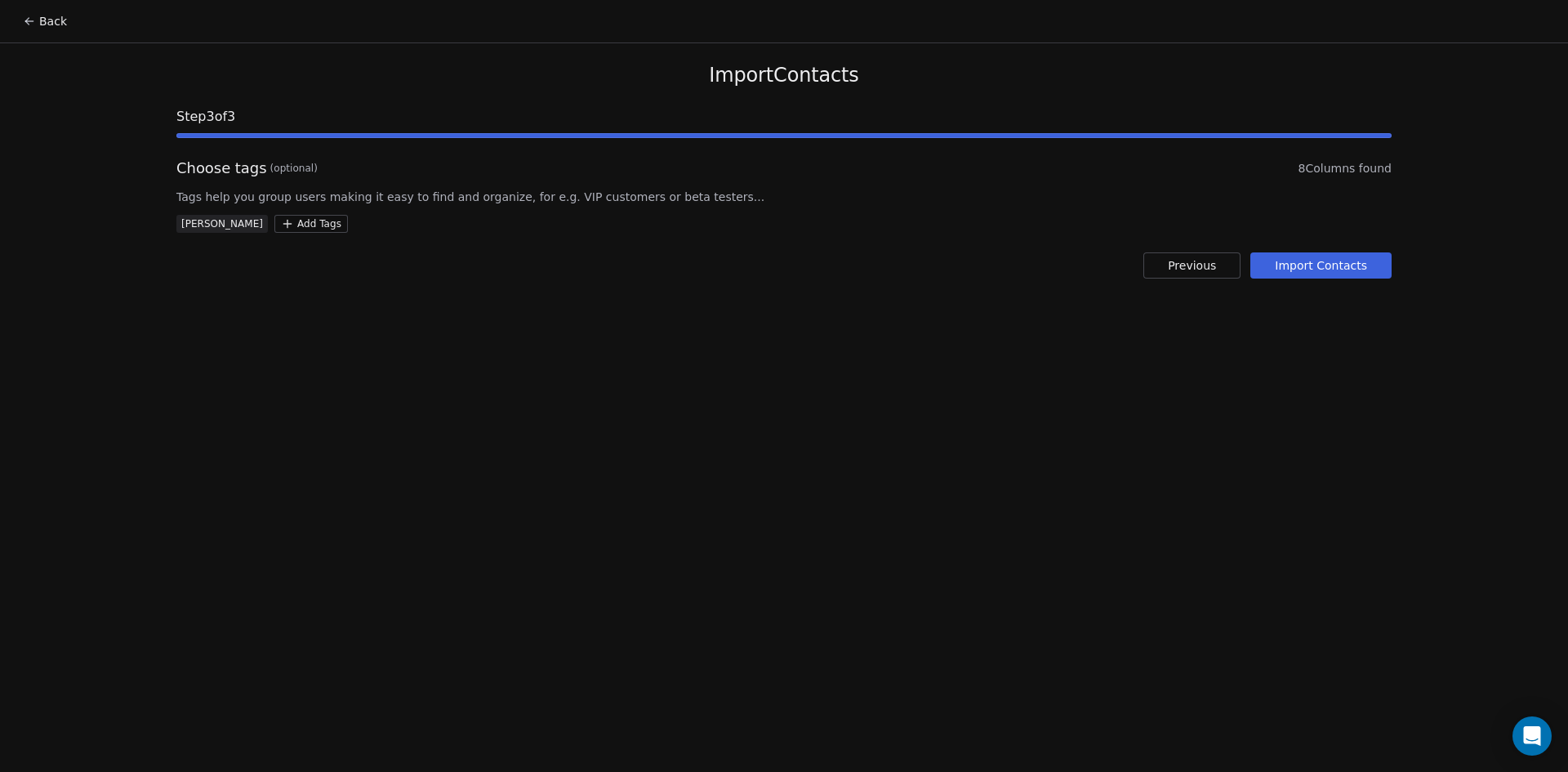
click at [1359, 263] on button "Import Contacts" at bounding box center [1320, 265] width 141 height 26
